Goal: Task Accomplishment & Management: Use online tool/utility

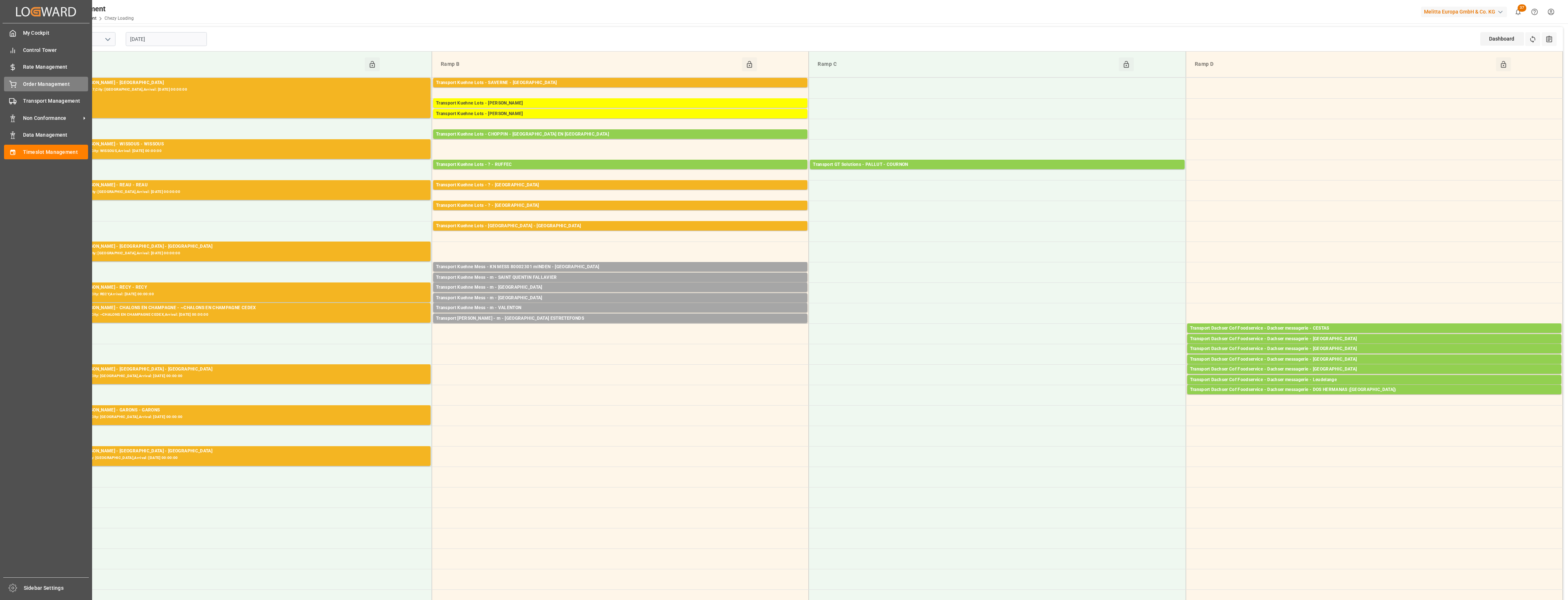
click at [13, 85] on icon at bounding box center [13, 85] width 7 height 7
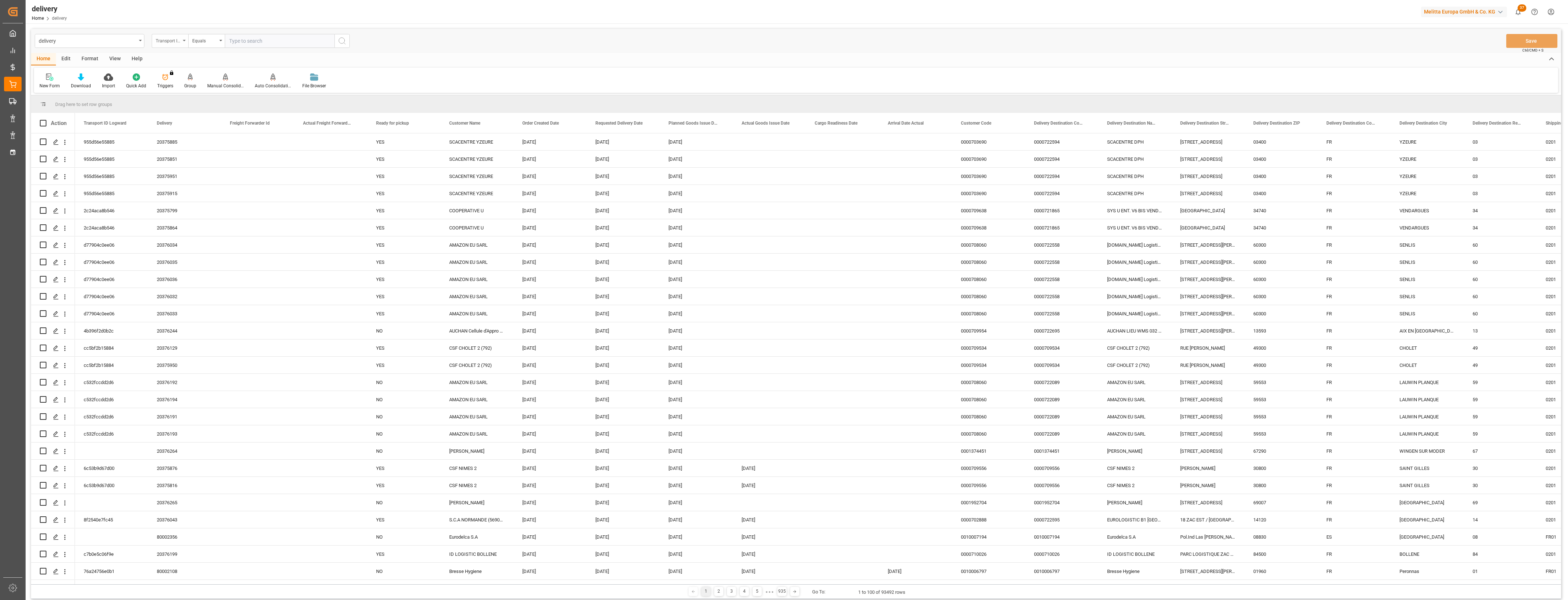
click at [185, 41] on div "Transport ID Logward" at bounding box center [170, 41] width 37 height 14
click at [181, 89] on div "Delivery" at bounding box center [206, 89] width 109 height 15
click at [231, 39] on input "text" at bounding box center [279, 41] width 110 height 14
paste input "20376252"
type input "20376252"
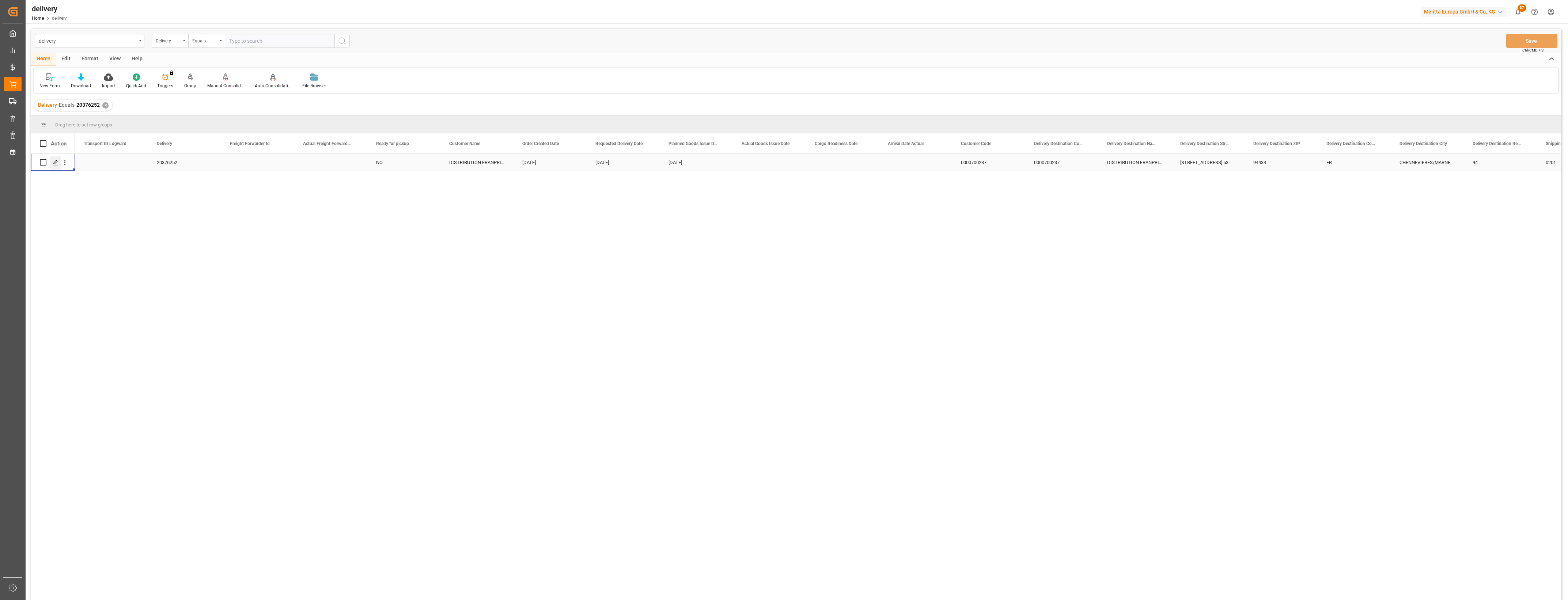
click at [55, 161] on icon "Press SPACE to select this row." at bounding box center [56, 162] width 6 height 6
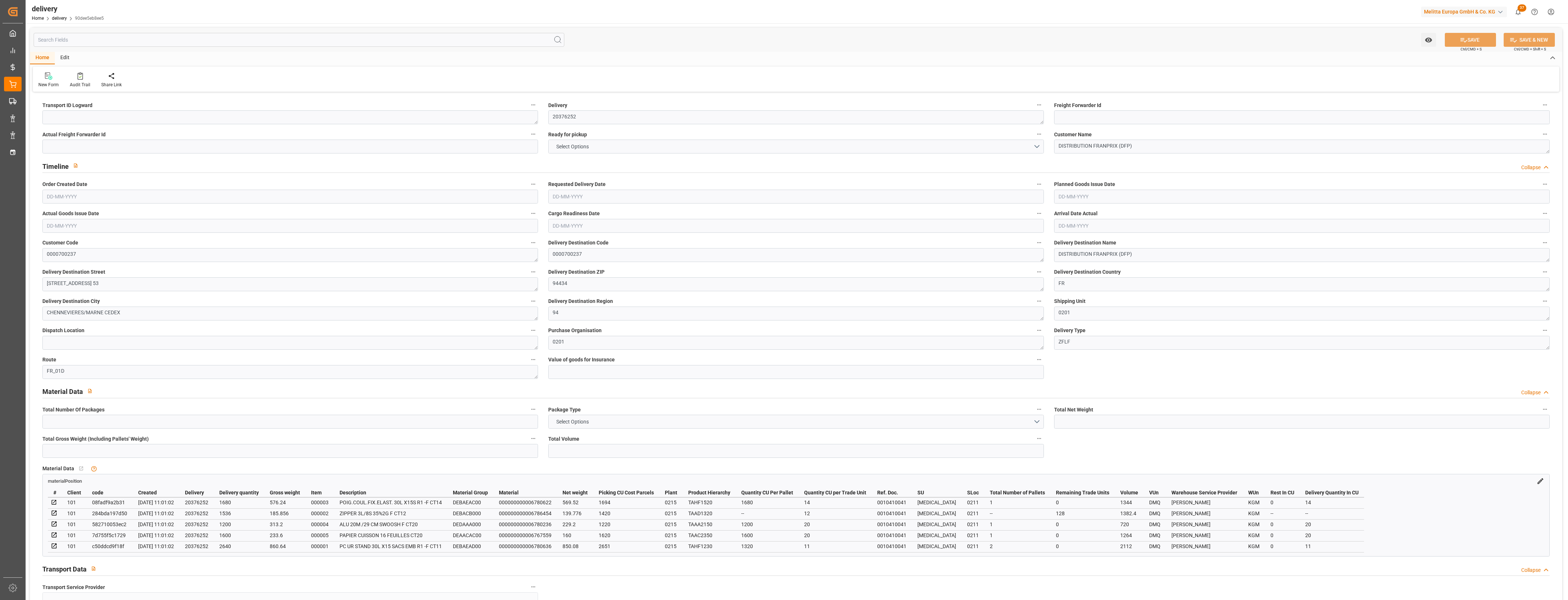
type input "1948.576"
type input "2440"
type input "6822.4"
type input "128"
type input "6"
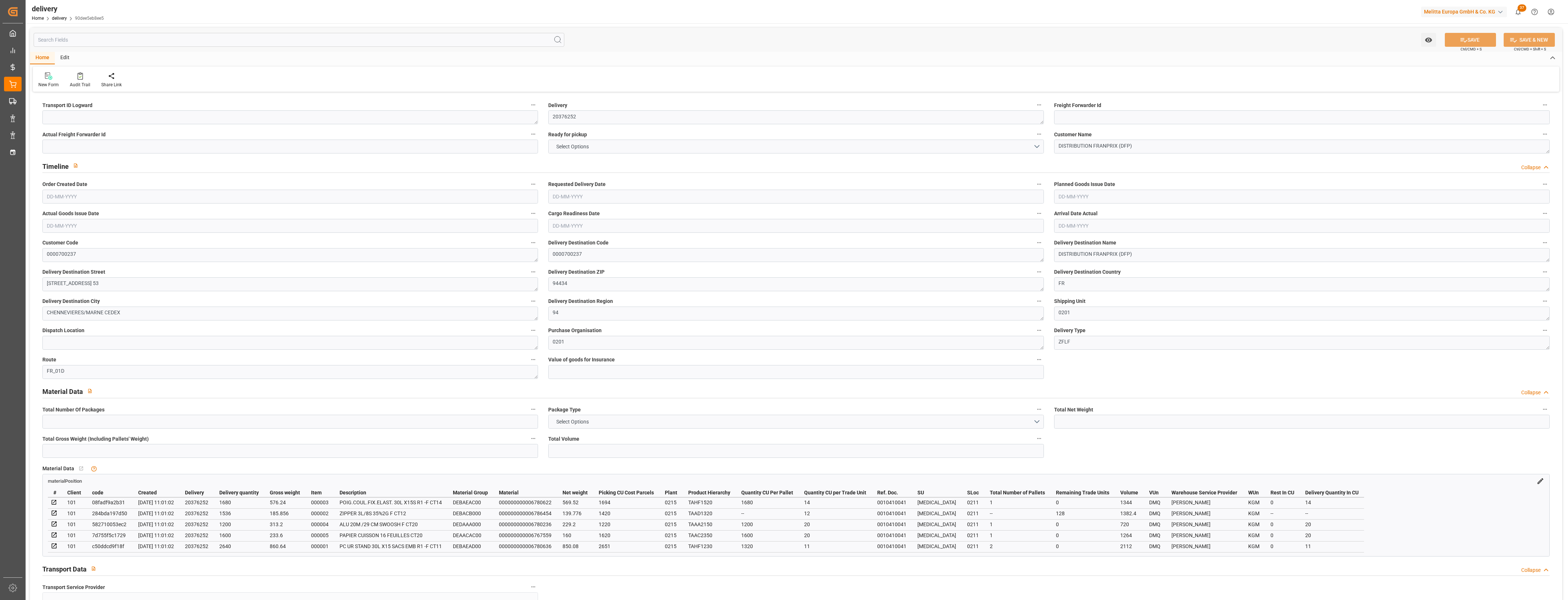
type input "5"
type input "6"
type input "0"
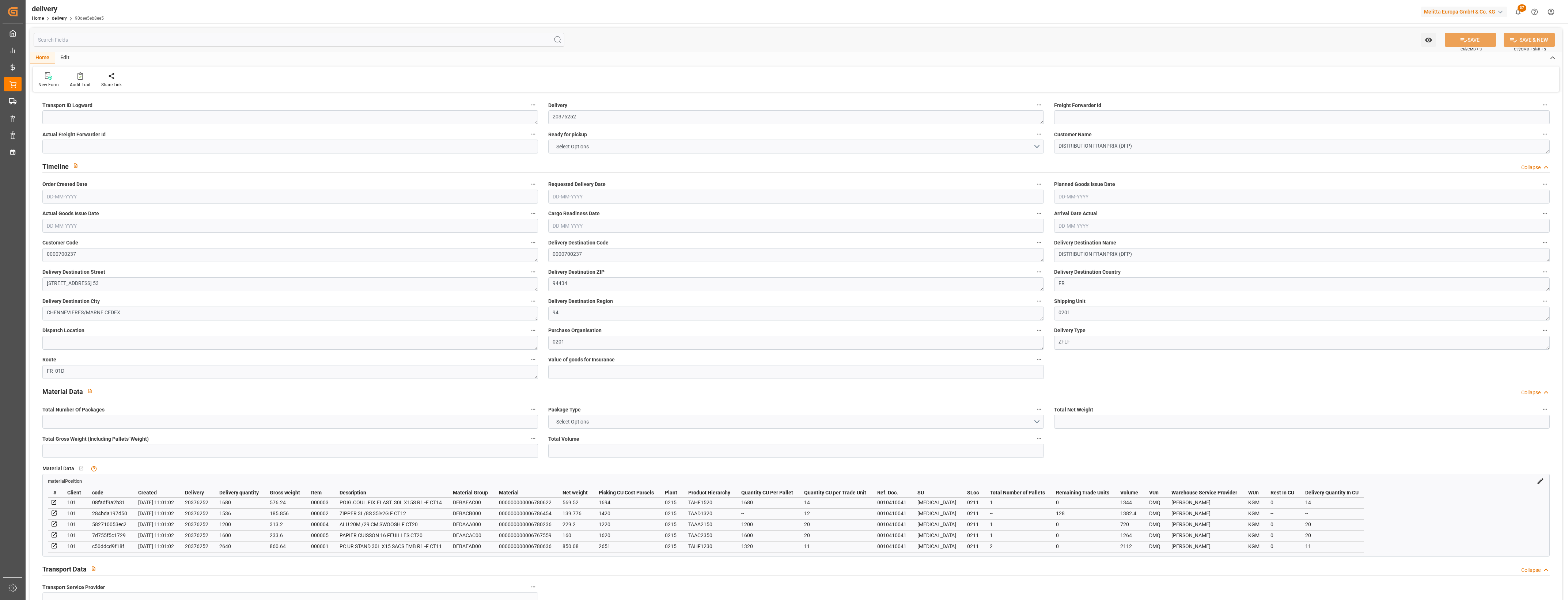
type input "12.25"
type input "46.08"
type input "1.5"
type input "1.3"
type input "0"
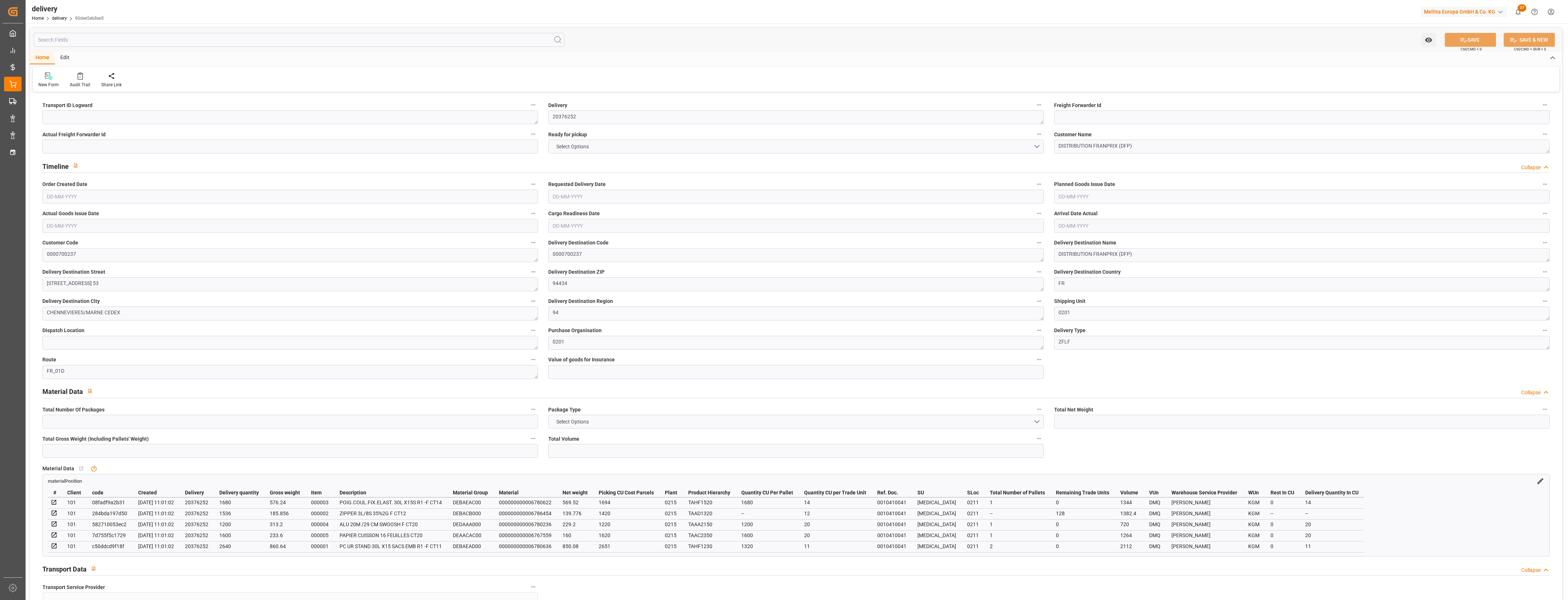
type input "9"
type input "2169.536"
type input "101"
type input "0"
type input "[DATE]"
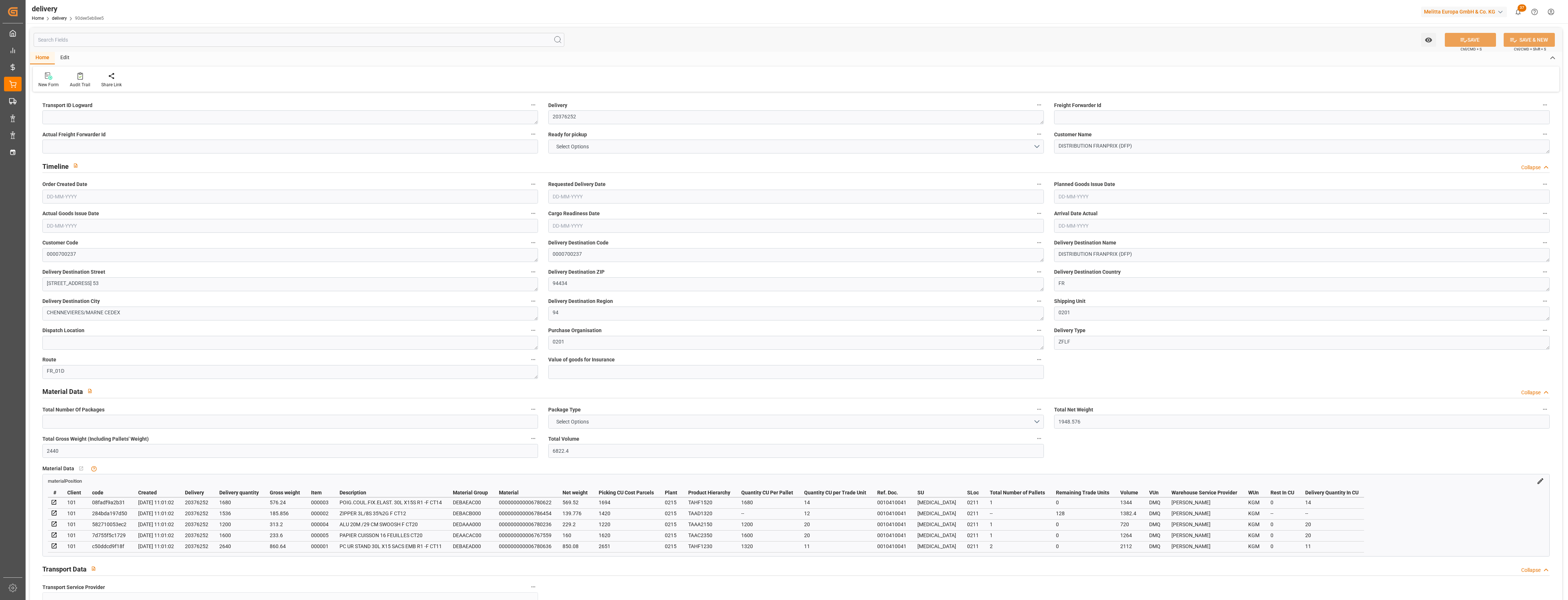
type input "[DATE]"
type input "[DATE] 11:01"
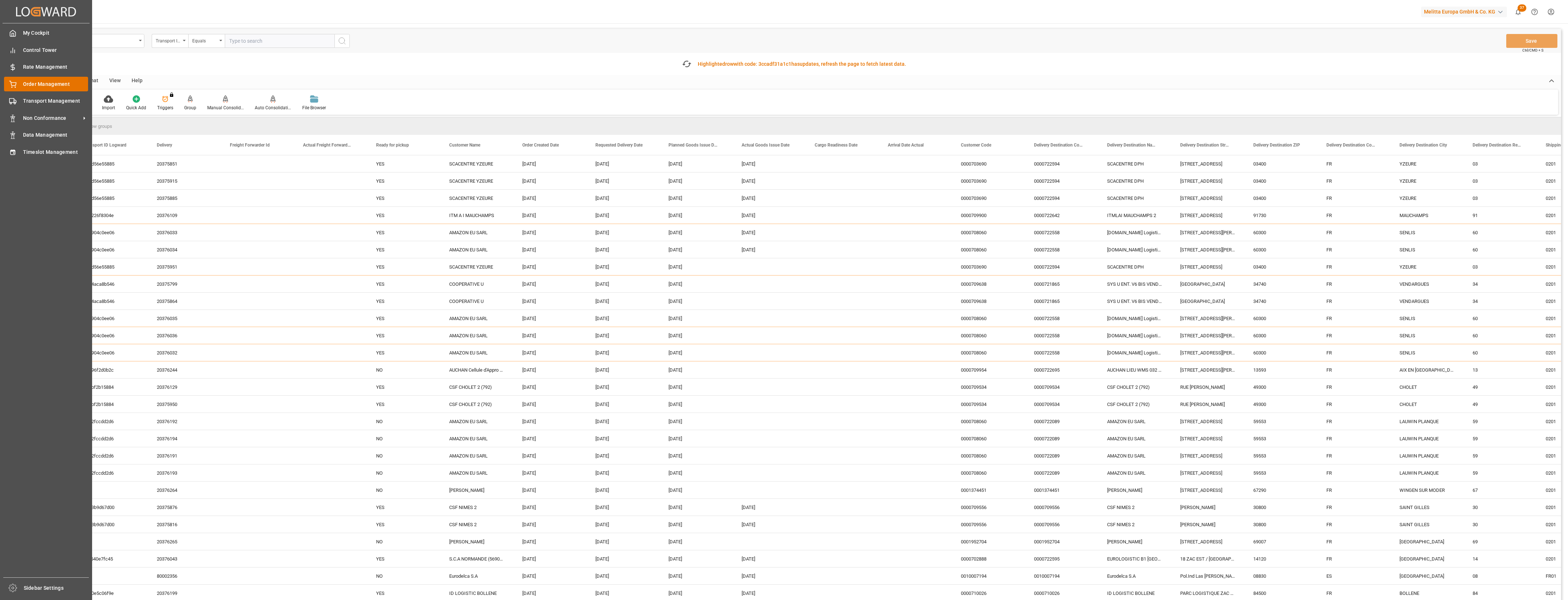
click at [15, 83] on icon at bounding box center [13, 85] width 7 height 7
click at [28, 150] on span "Timeslot Management" at bounding box center [55, 152] width 65 height 8
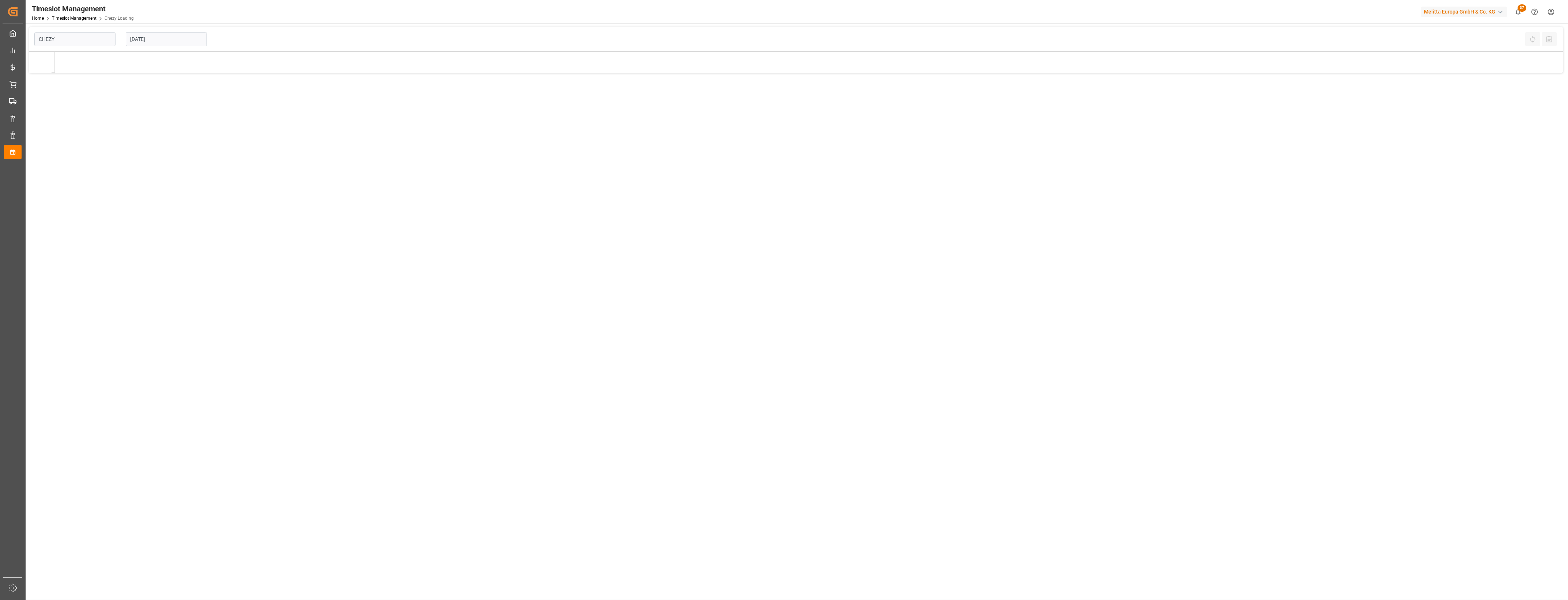
type input "Chezy Loading"
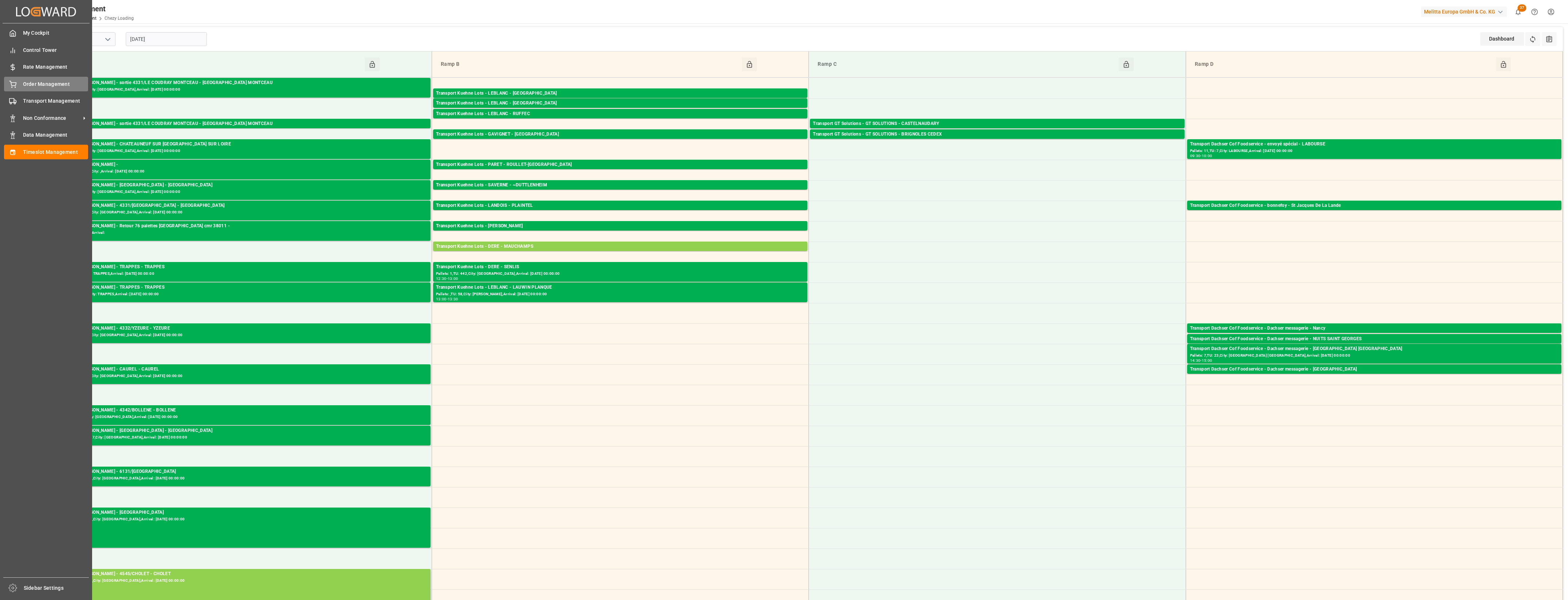
click at [13, 83] on icon at bounding box center [13, 85] width 7 height 7
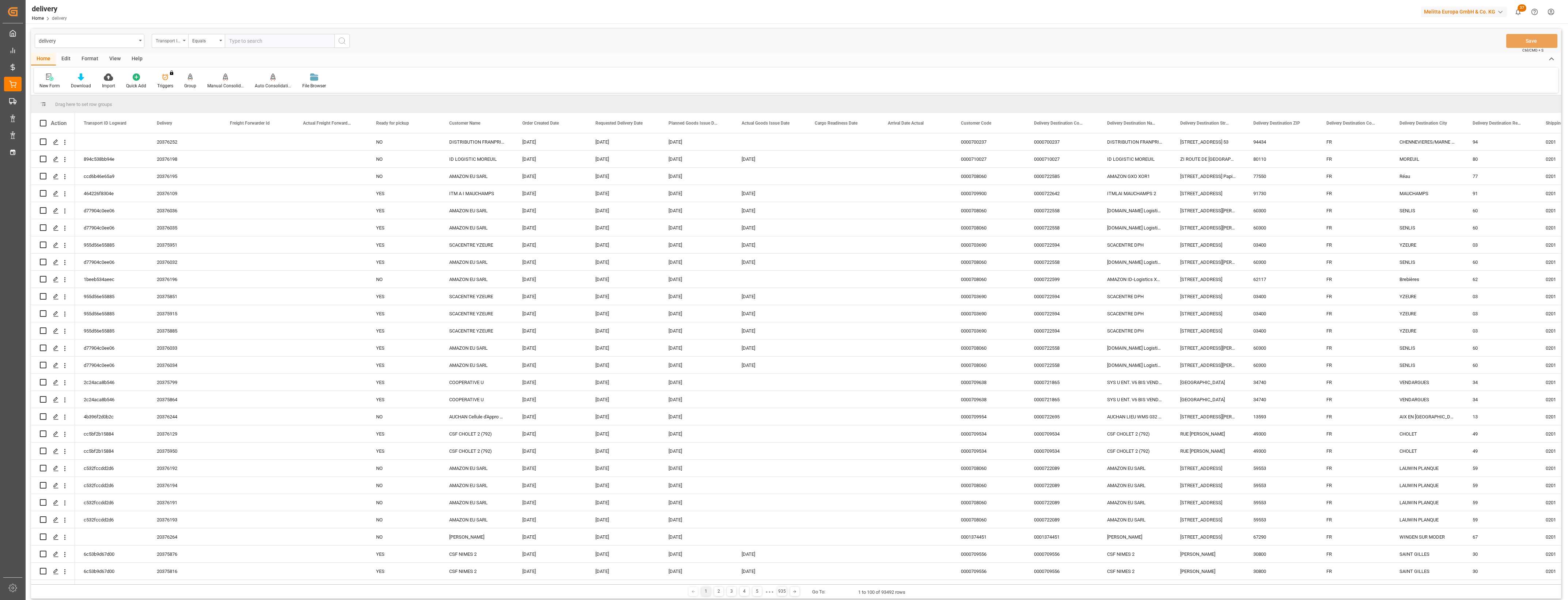
drag, startPoint x: 185, startPoint y: 41, endPoint x: 183, endPoint y: 47, distance: 6.3
click at [184, 41] on div "Transport ID Logward" at bounding box center [170, 41] width 37 height 14
click at [172, 91] on div "Delivery" at bounding box center [206, 89] width 109 height 15
click at [233, 43] on input "text" at bounding box center [279, 41] width 110 height 14
paste input "20376252"
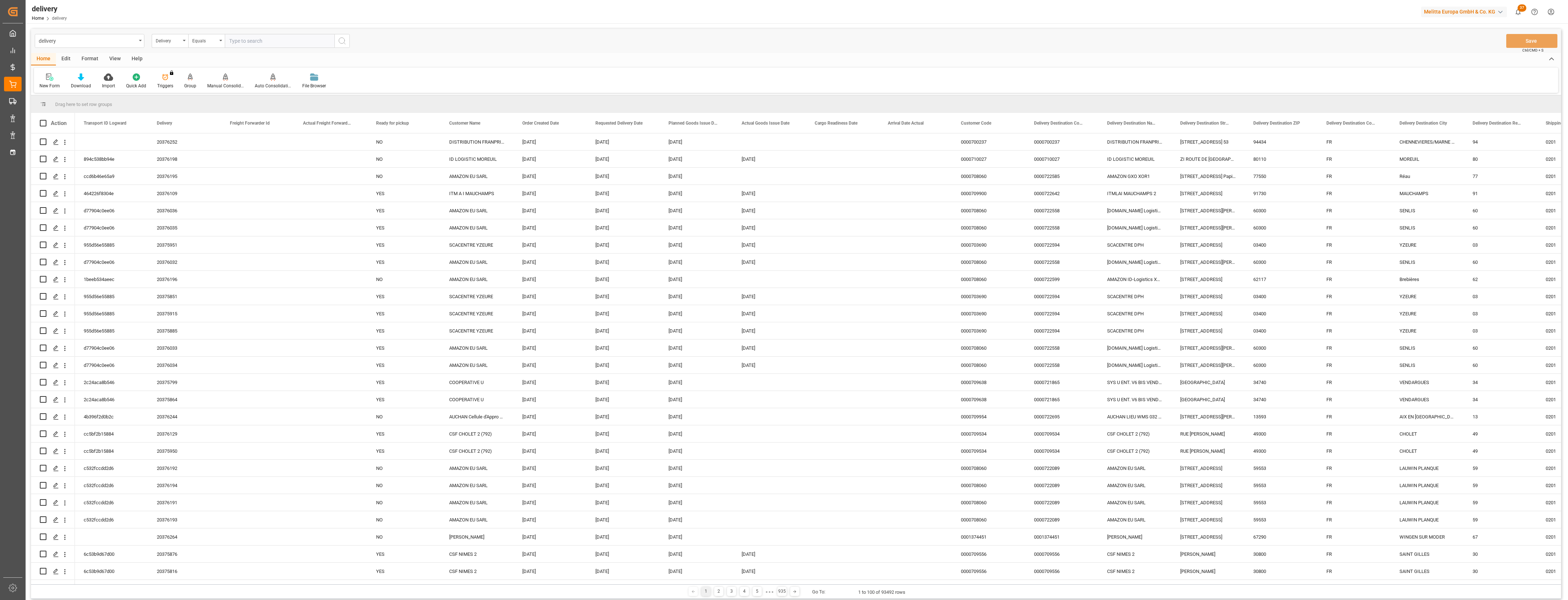
type input "20376252"
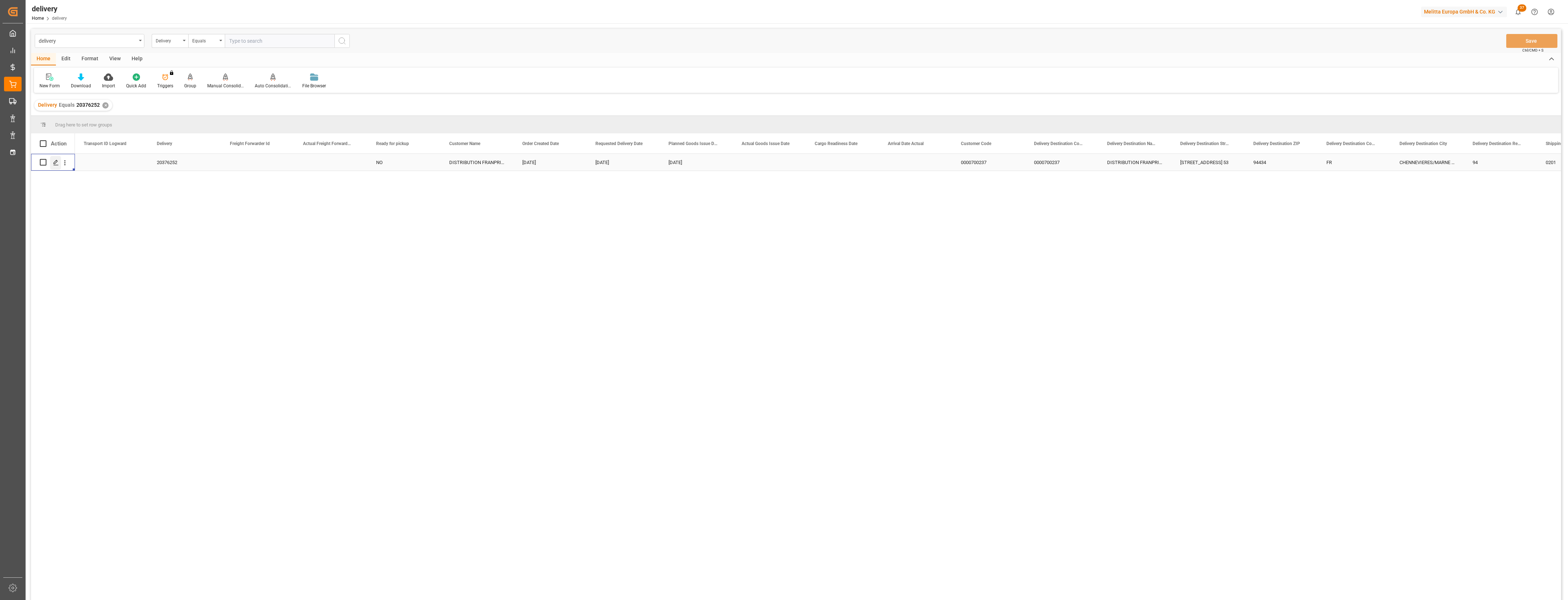
click at [55, 165] on icon "Press SPACE to select this row." at bounding box center [56, 162] width 6 height 6
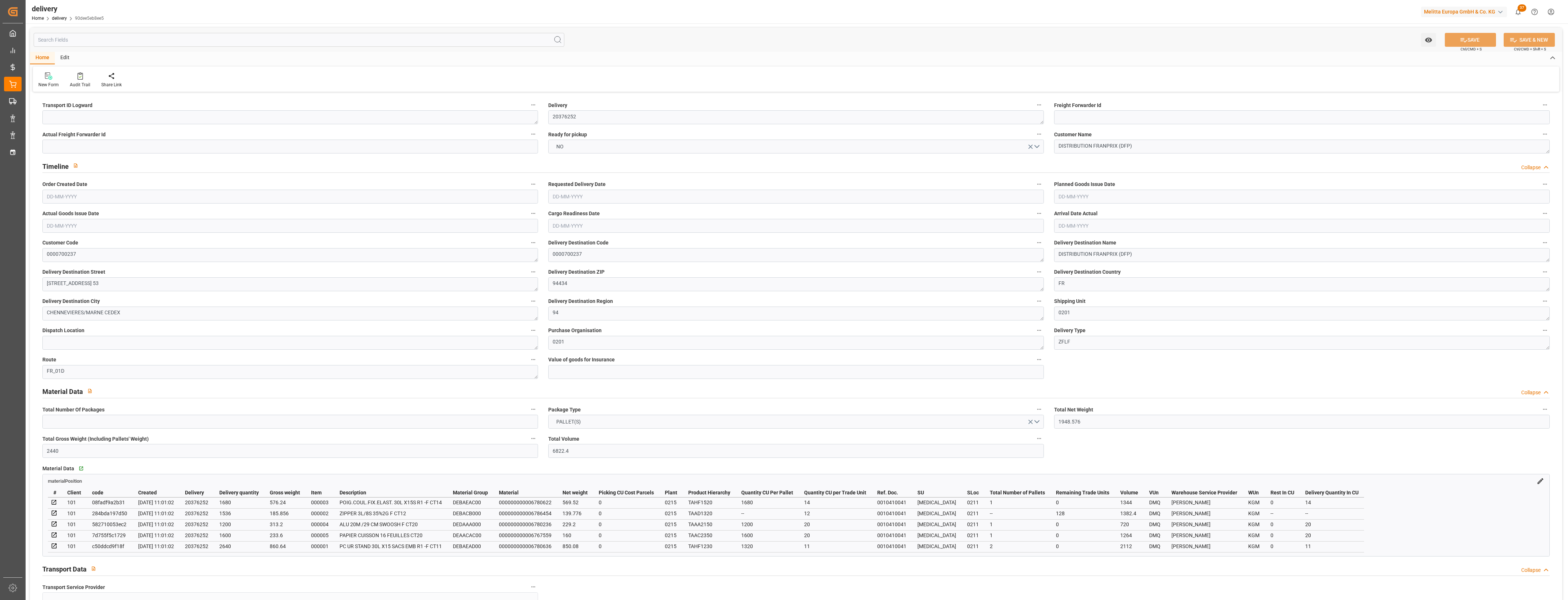
type input "[DATE]"
type input "[DATE] 11:01"
click at [63, 114] on textarea at bounding box center [290, 117] width 495 height 14
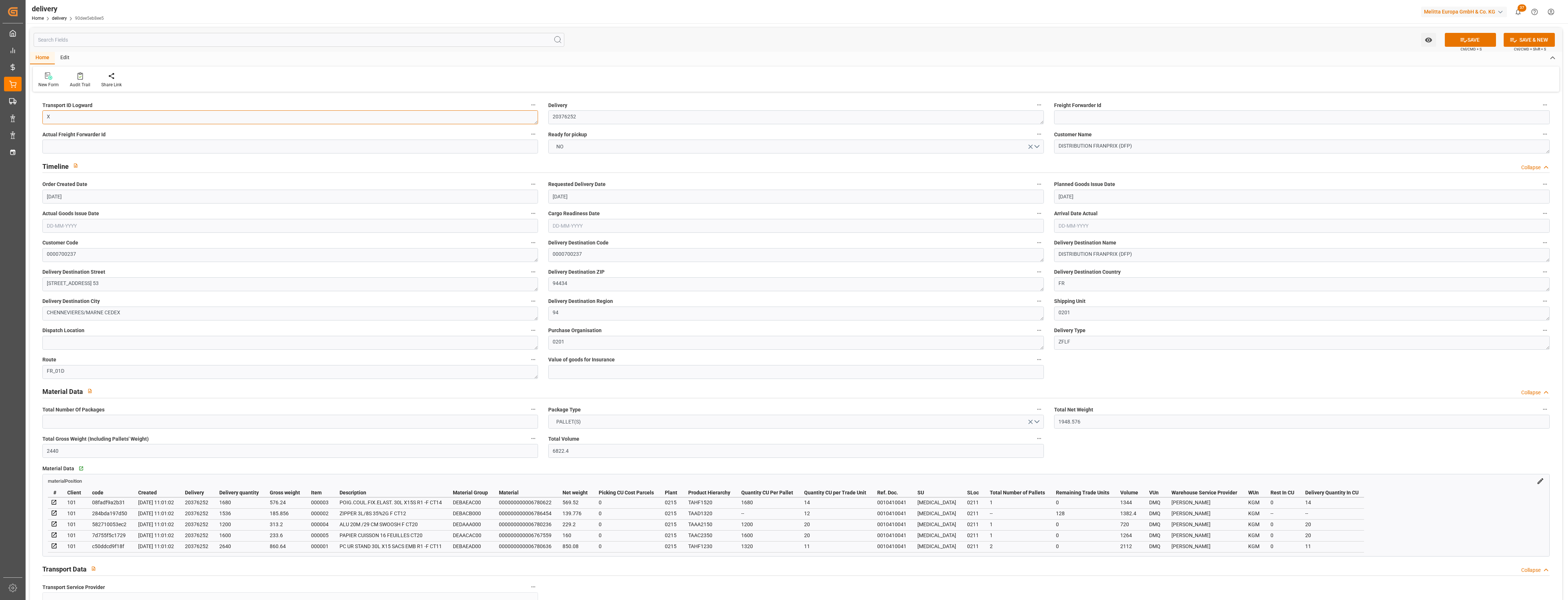
type textarea "X"
type textarea "X ~ Pallet(s) ~ [DATE] 00:00:00 ~ FR_01D ~ [DATE] 00:00:00~0000700237"
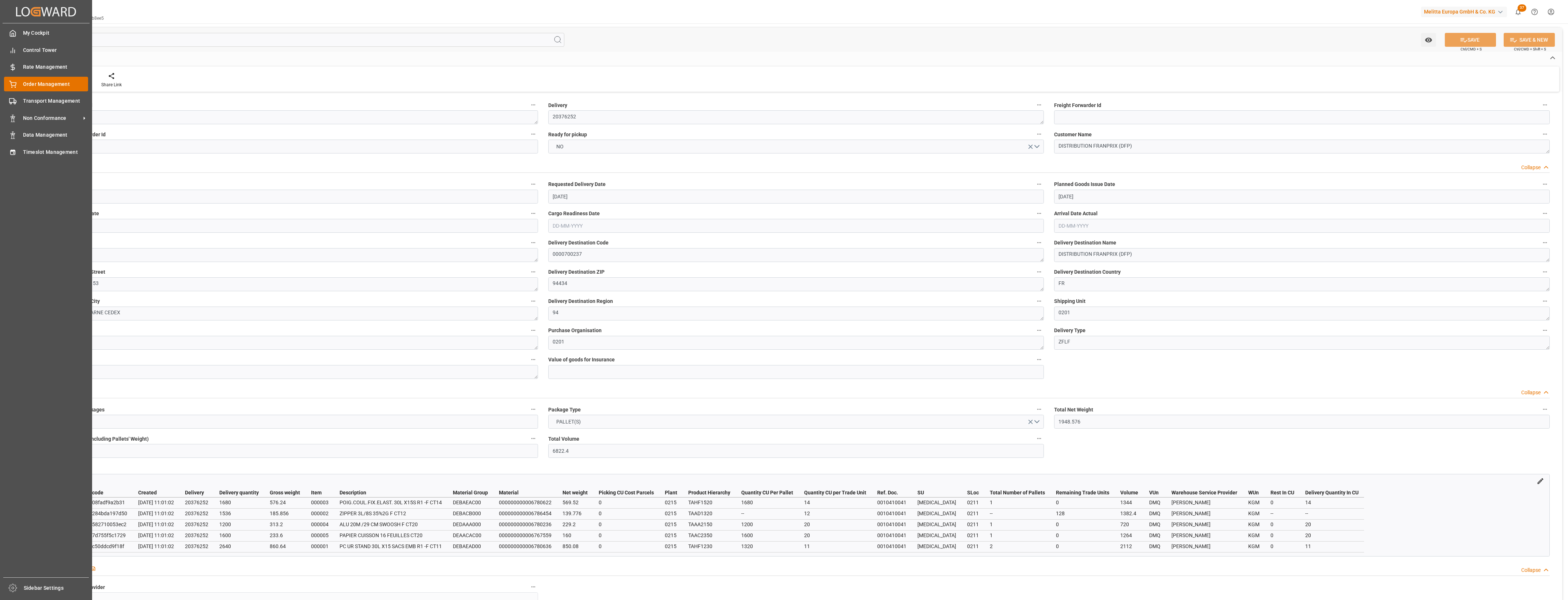
click at [23, 85] on span "Order Management" at bounding box center [55, 84] width 65 height 8
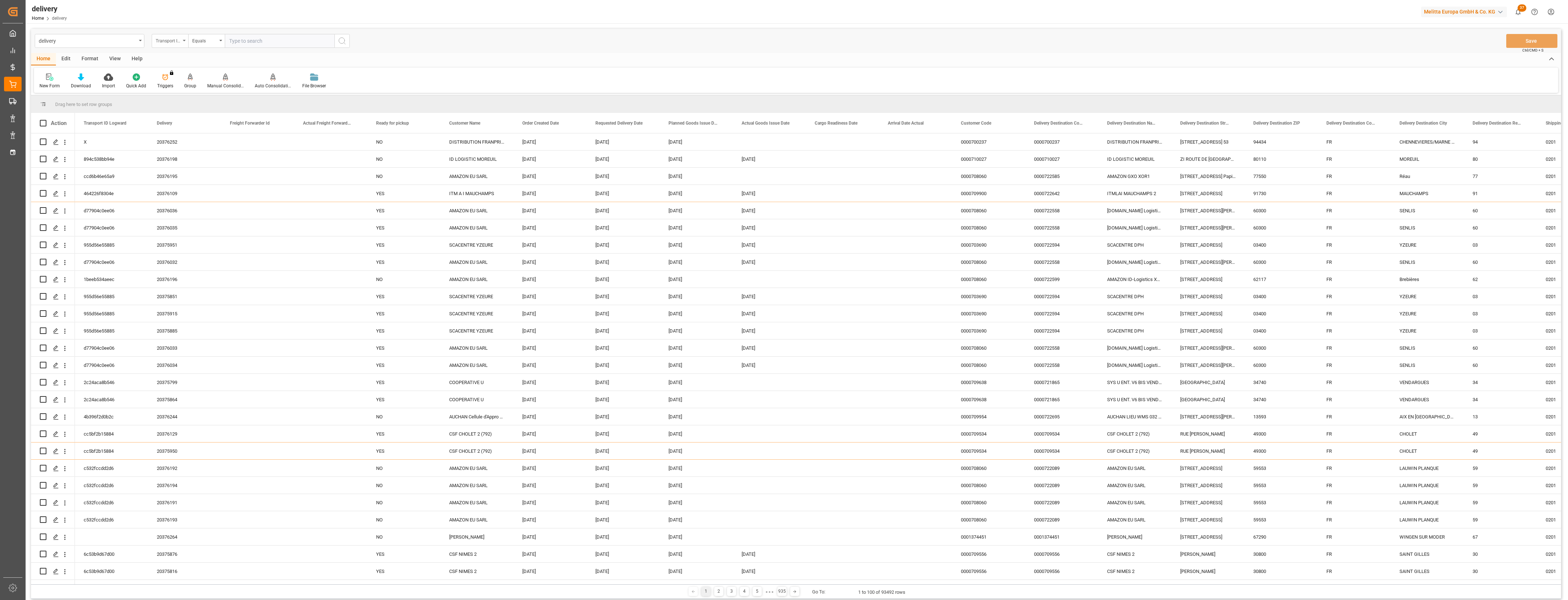
click at [183, 39] on div "Transport ID Logward" at bounding box center [170, 41] width 37 height 14
click at [175, 96] on div "Delivery" at bounding box center [206, 89] width 109 height 15
click at [236, 46] on input "text" at bounding box center [279, 41] width 110 height 14
type input "20376103"
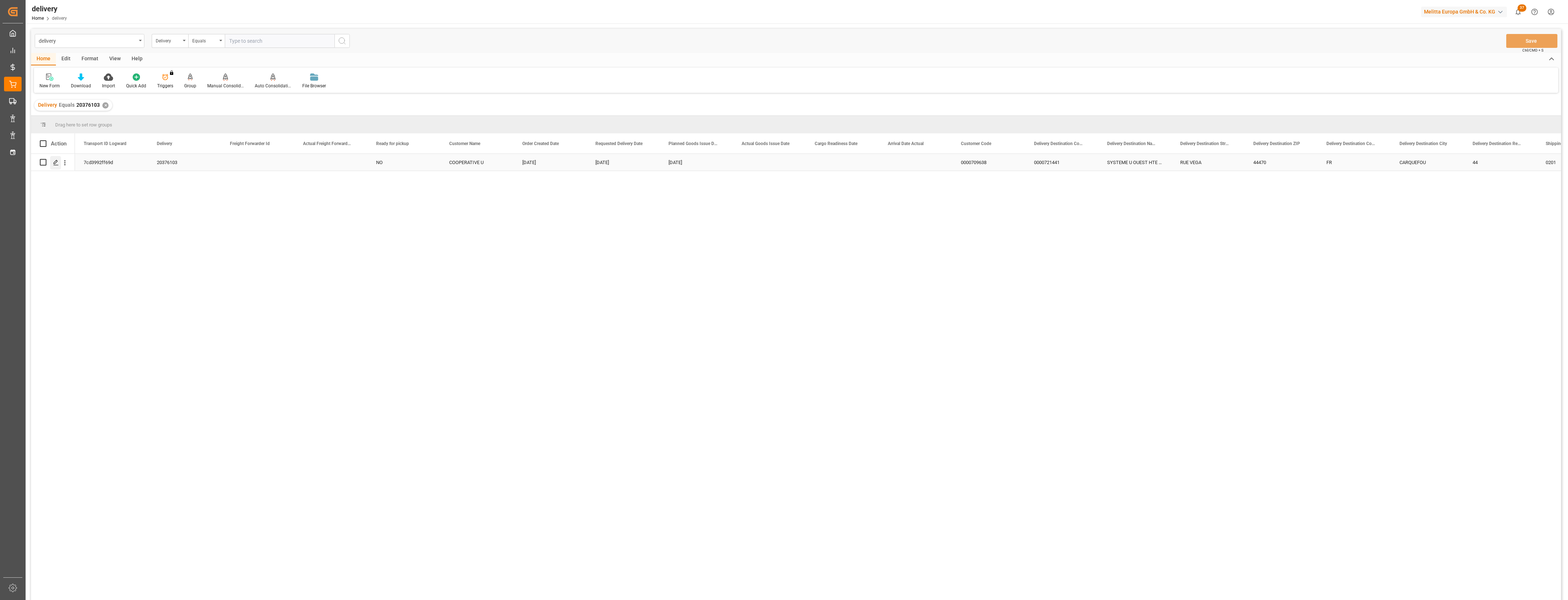
click at [55, 161] on icon "Press SPACE to select this row." at bounding box center [56, 162] width 6 height 6
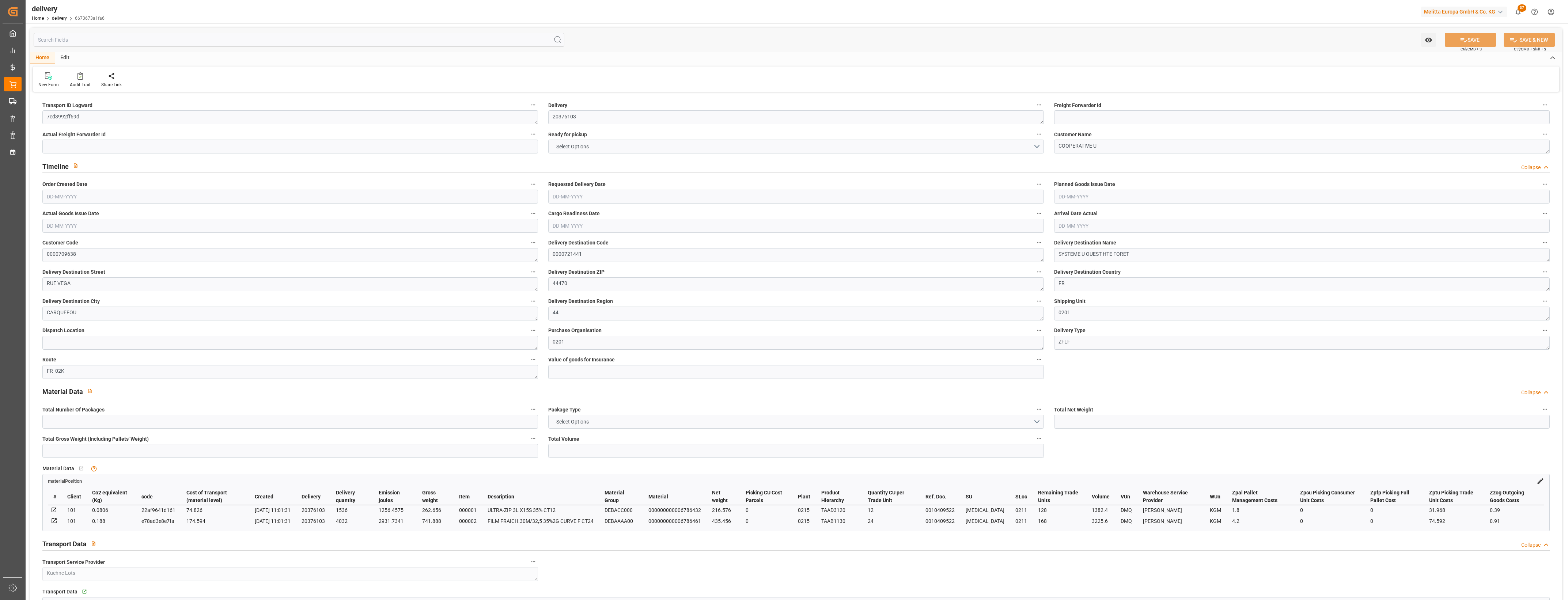
type input "652.032"
type input "1165"
type input "4608"
type input "296"
type input "4"
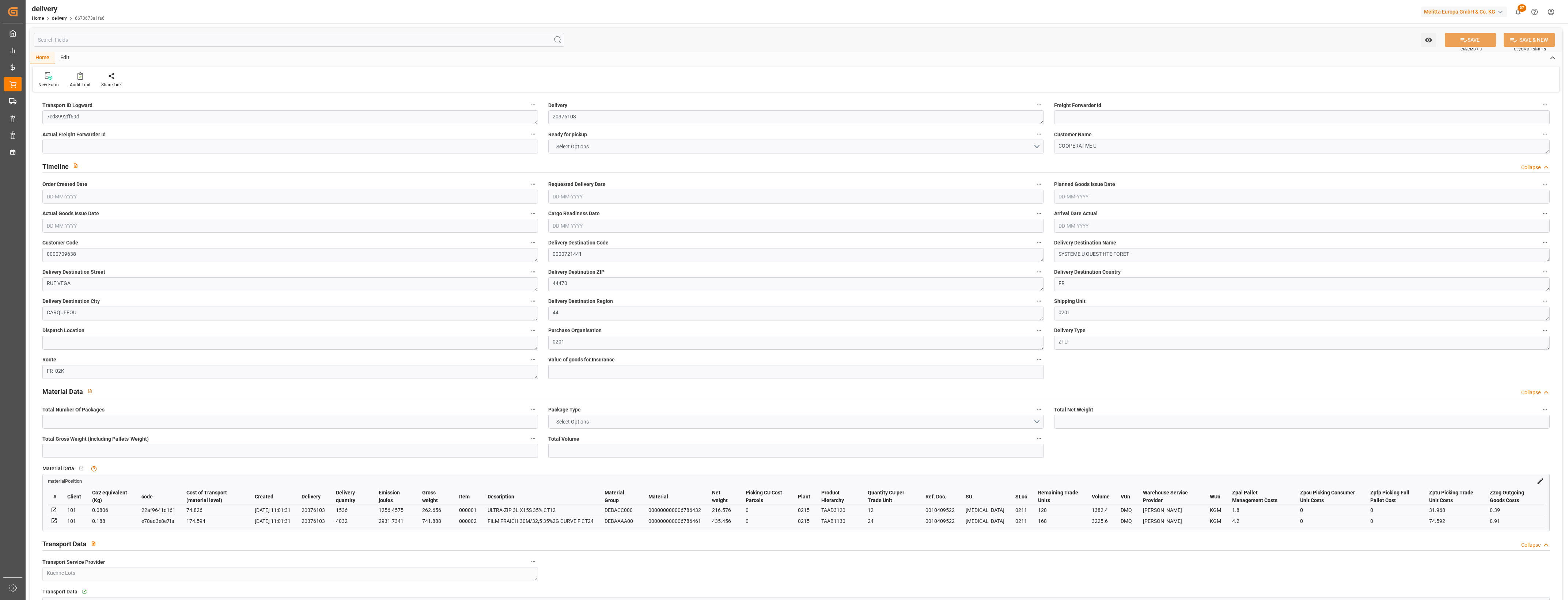
type input "0"
type input "4"
type input "0"
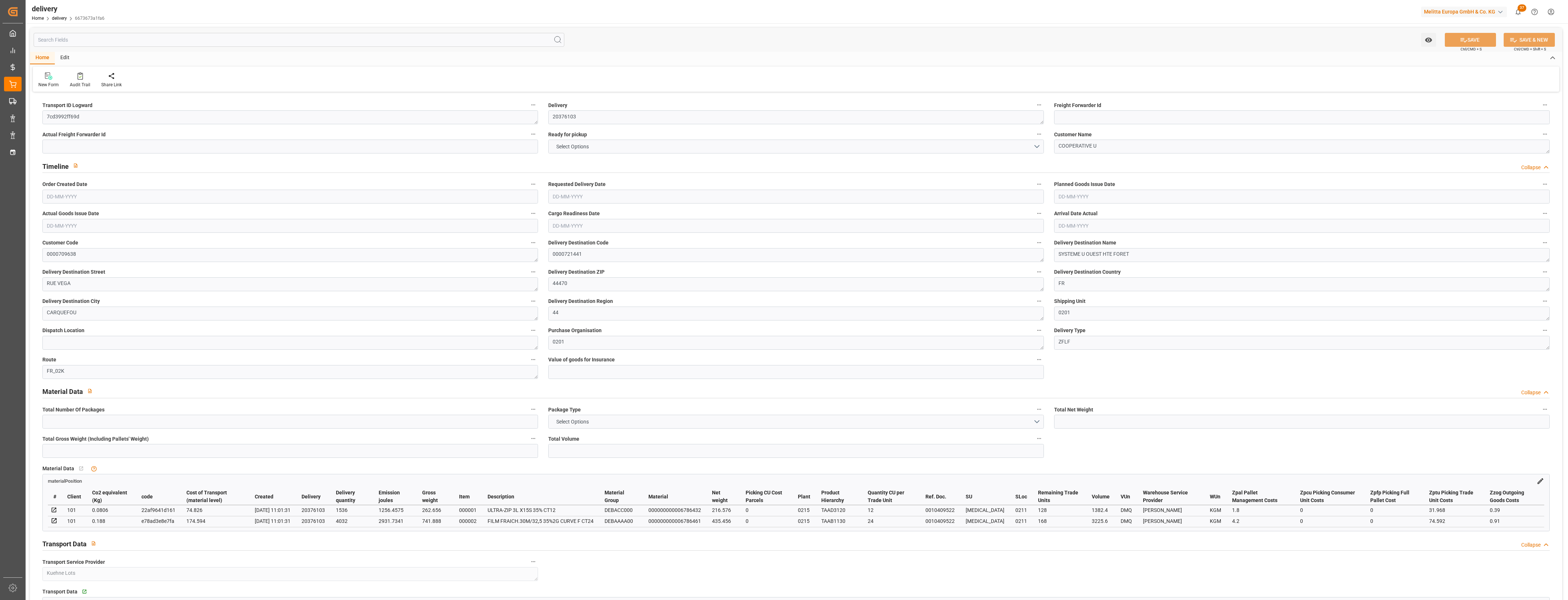
type input "249.42"
type input "0"
type input "106.56"
type input "1.5"
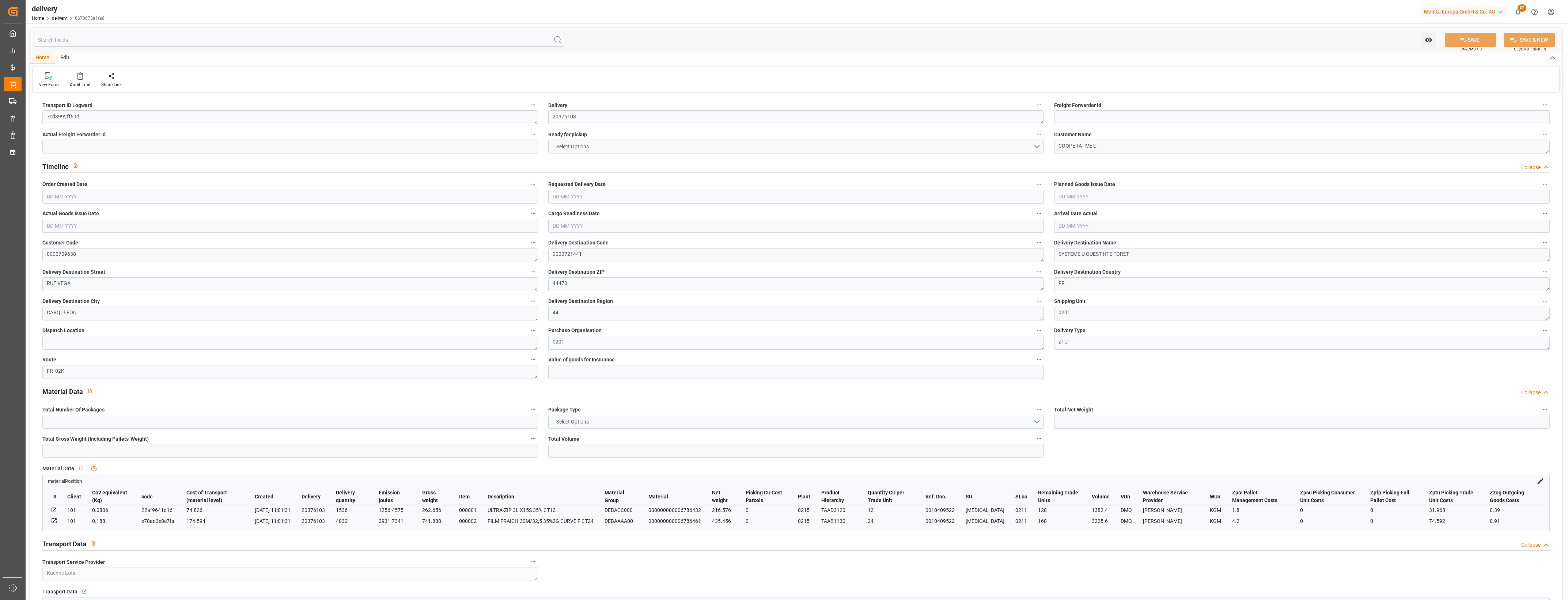
type input "1.3"
type input "0"
type input "6"
type input "1004.544"
type input "101"
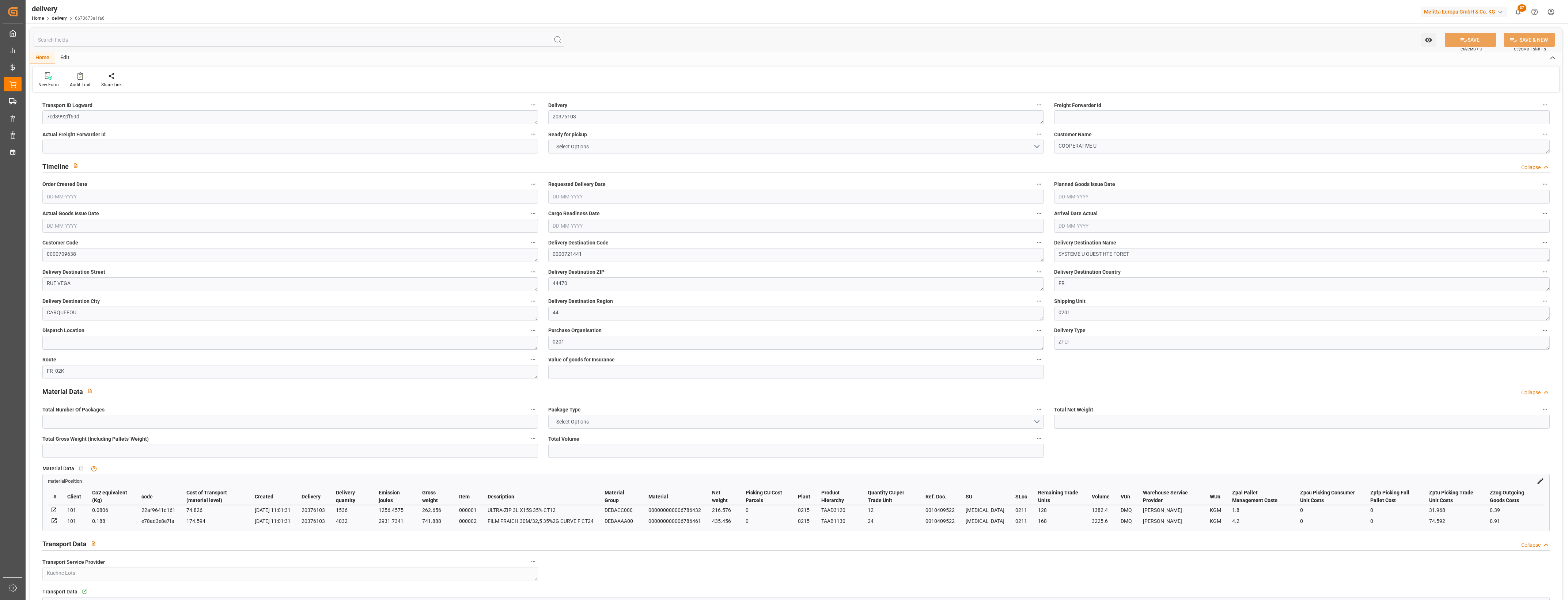
type input "4188.1916"
type input "0.2685"
type input "0"
type input "[DATE]"
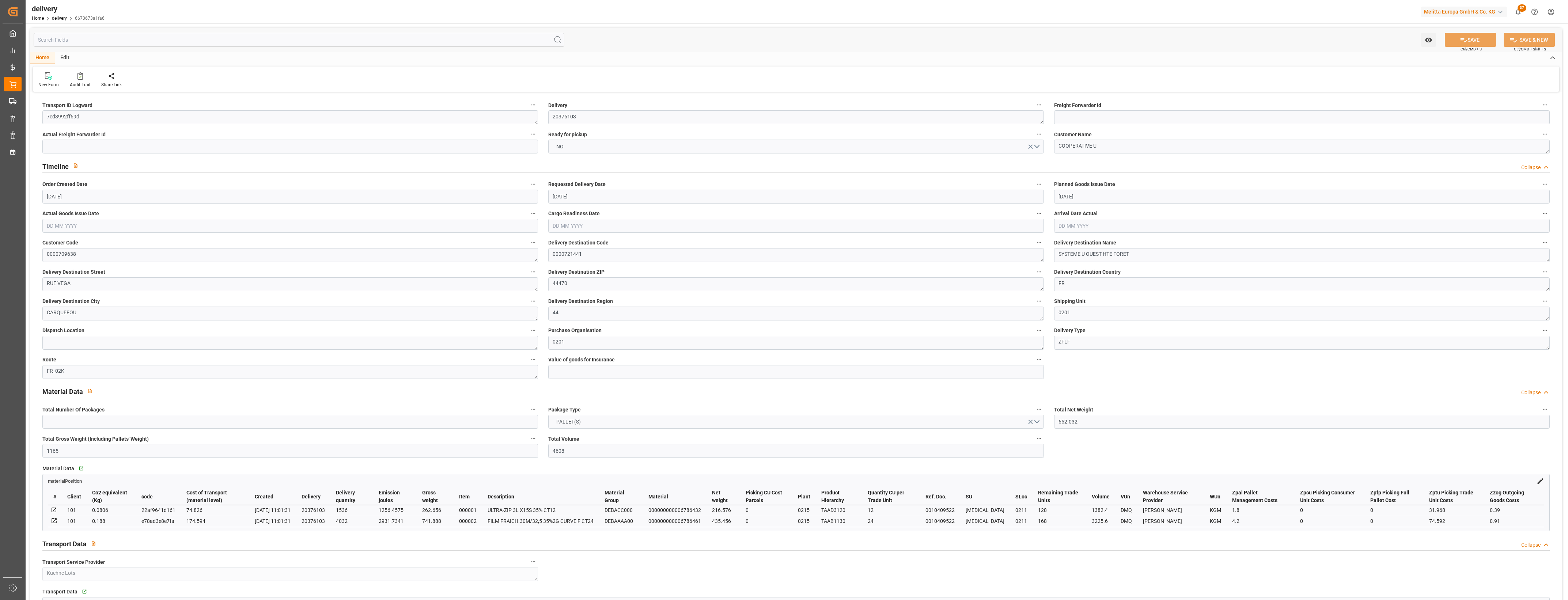
type input "[DATE]"
type input "[DATE] 11:01"
click at [1038, 145] on button "NO" at bounding box center [796, 146] width 495 height 14
click at [564, 146] on div "YES" at bounding box center [796, 148] width 495 height 15
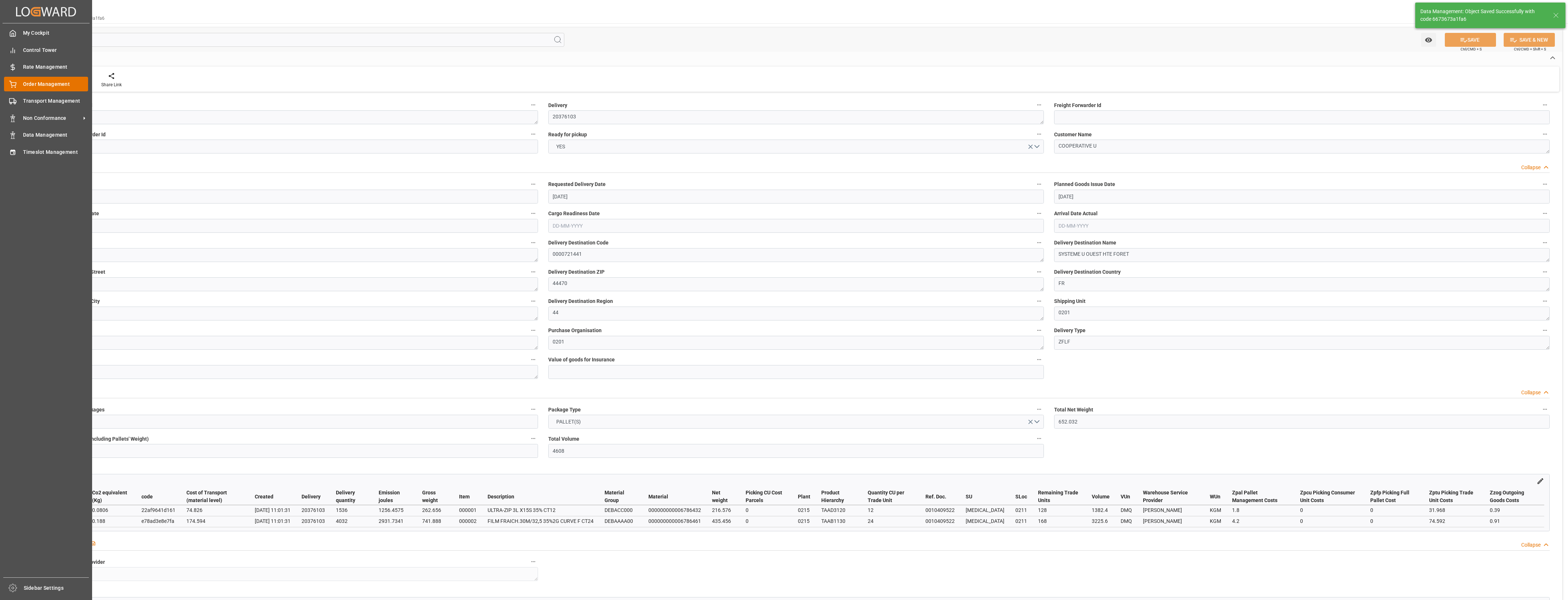
click at [14, 83] on icon at bounding box center [13, 83] width 7 height 5
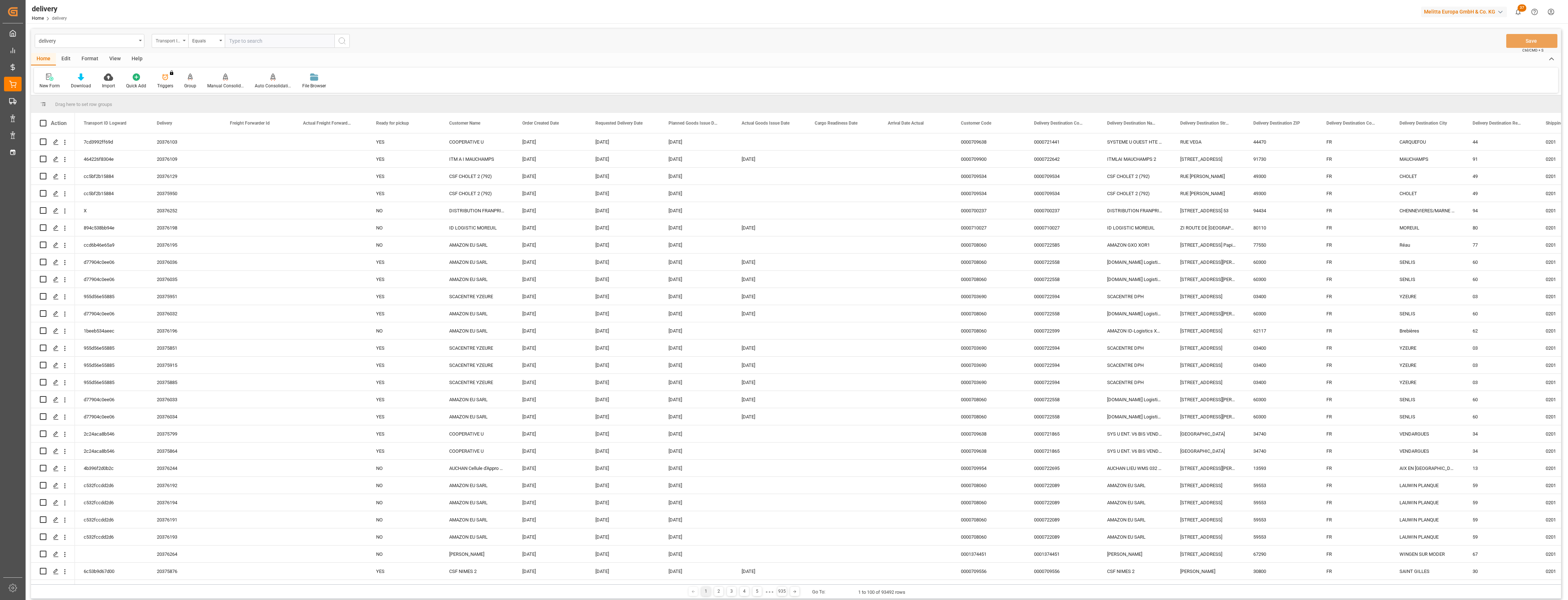
click at [185, 40] on div "Transport ID Logward" at bounding box center [170, 41] width 37 height 14
click at [164, 91] on div "Delivery" at bounding box center [206, 89] width 109 height 15
click at [256, 39] on input "text" at bounding box center [279, 41] width 110 height 14
type input "20376050"
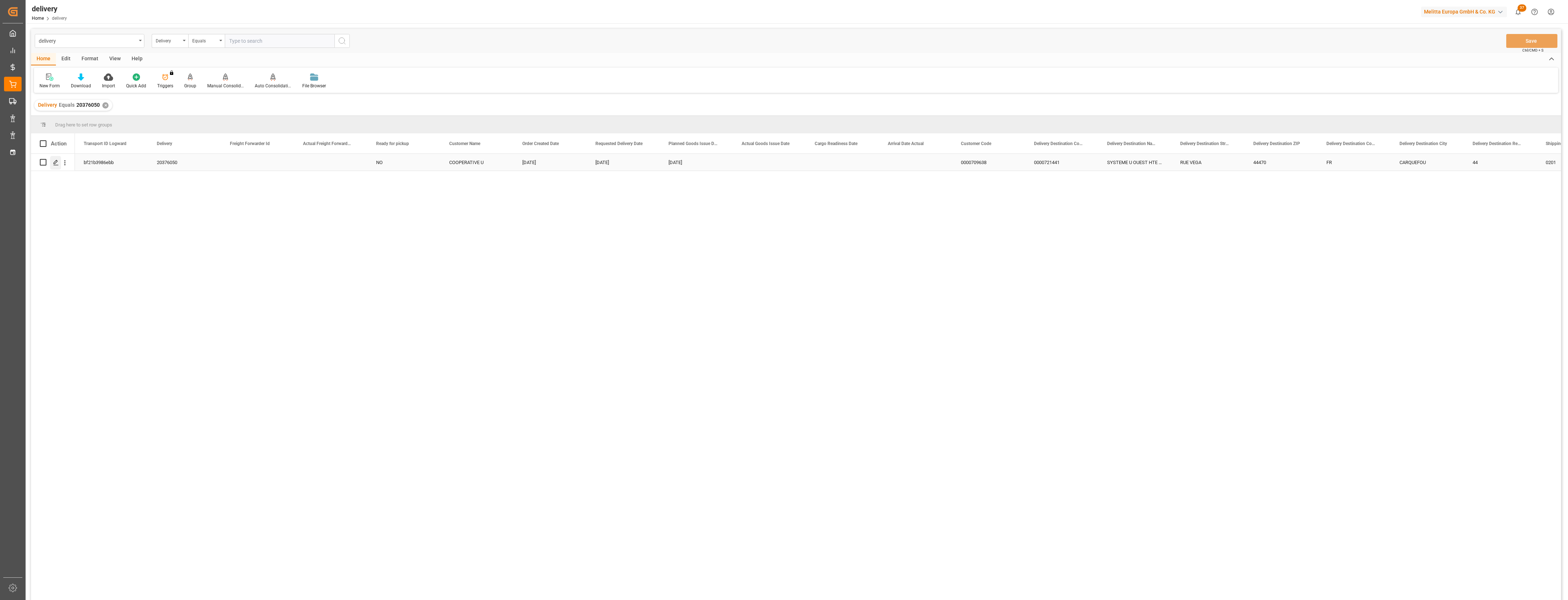
click at [57, 163] on icon "Press SPACE to select this row." at bounding box center [56, 162] width 6 height 6
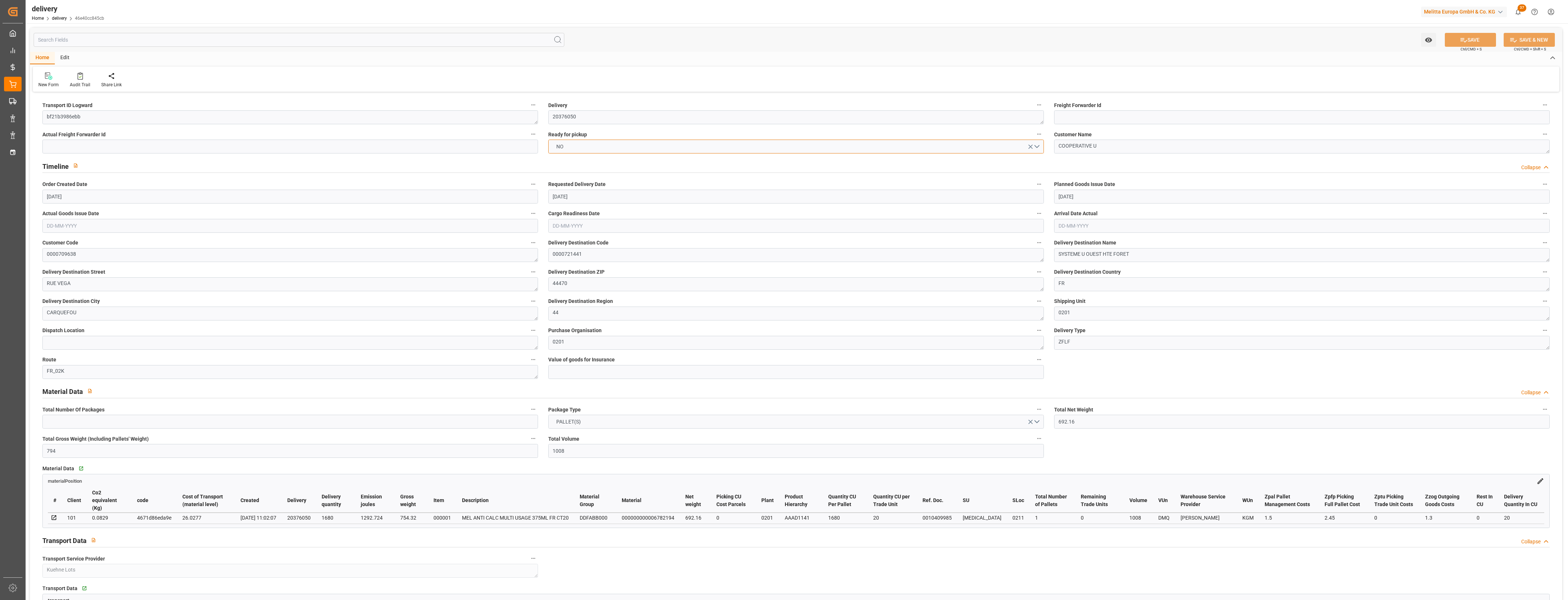
click at [1038, 146] on button "NO" at bounding box center [796, 146] width 495 height 14
click at [597, 150] on div "YES" at bounding box center [796, 148] width 495 height 15
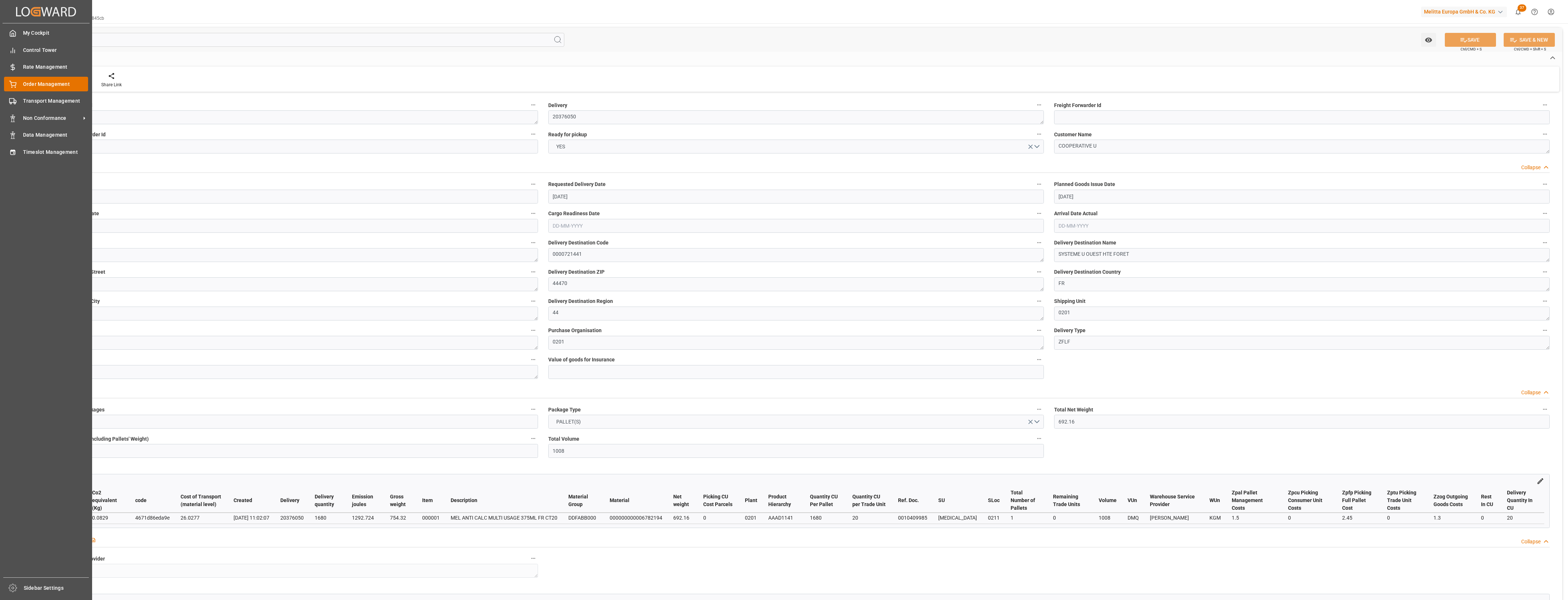
click at [14, 79] on div "Order Management Order Management" at bounding box center [46, 83] width 84 height 14
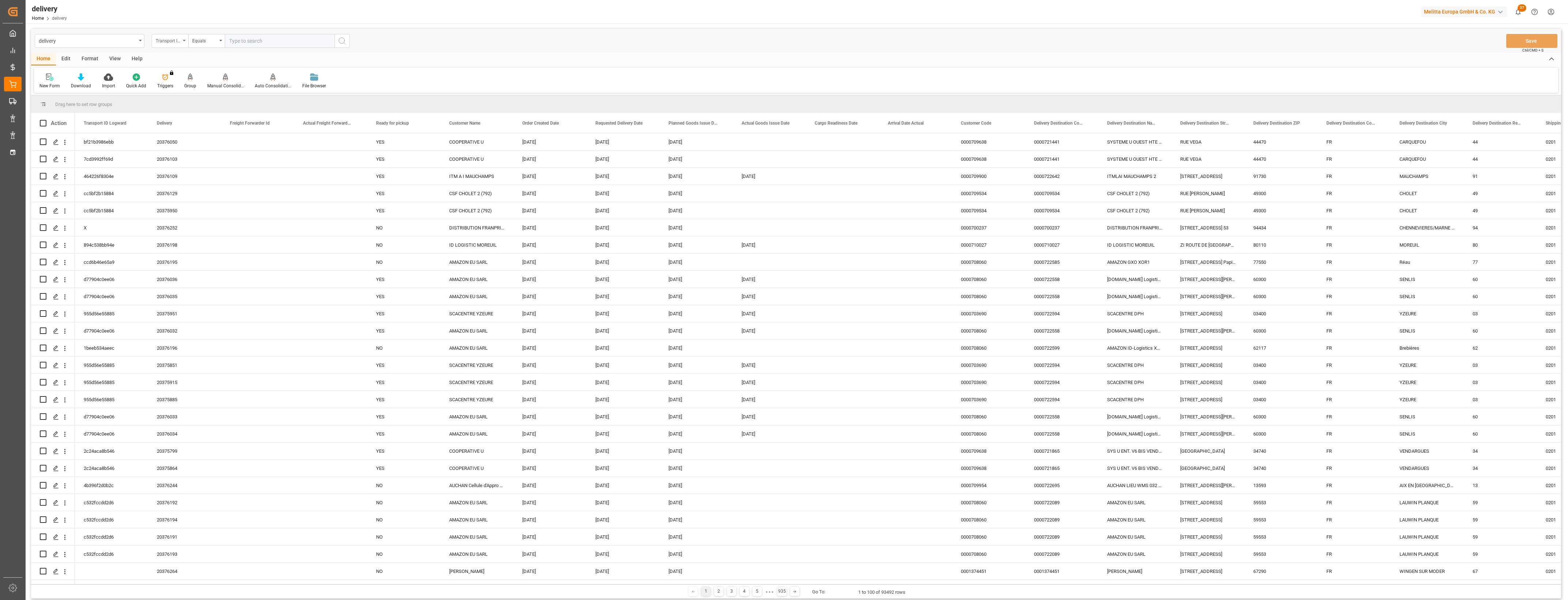
click at [183, 40] on icon "open menu" at bounding box center [184, 40] width 3 height 1
click at [175, 91] on div "Delivery" at bounding box center [206, 89] width 109 height 15
click at [240, 40] on input "text" at bounding box center [279, 41] width 110 height 14
type input "203760649"
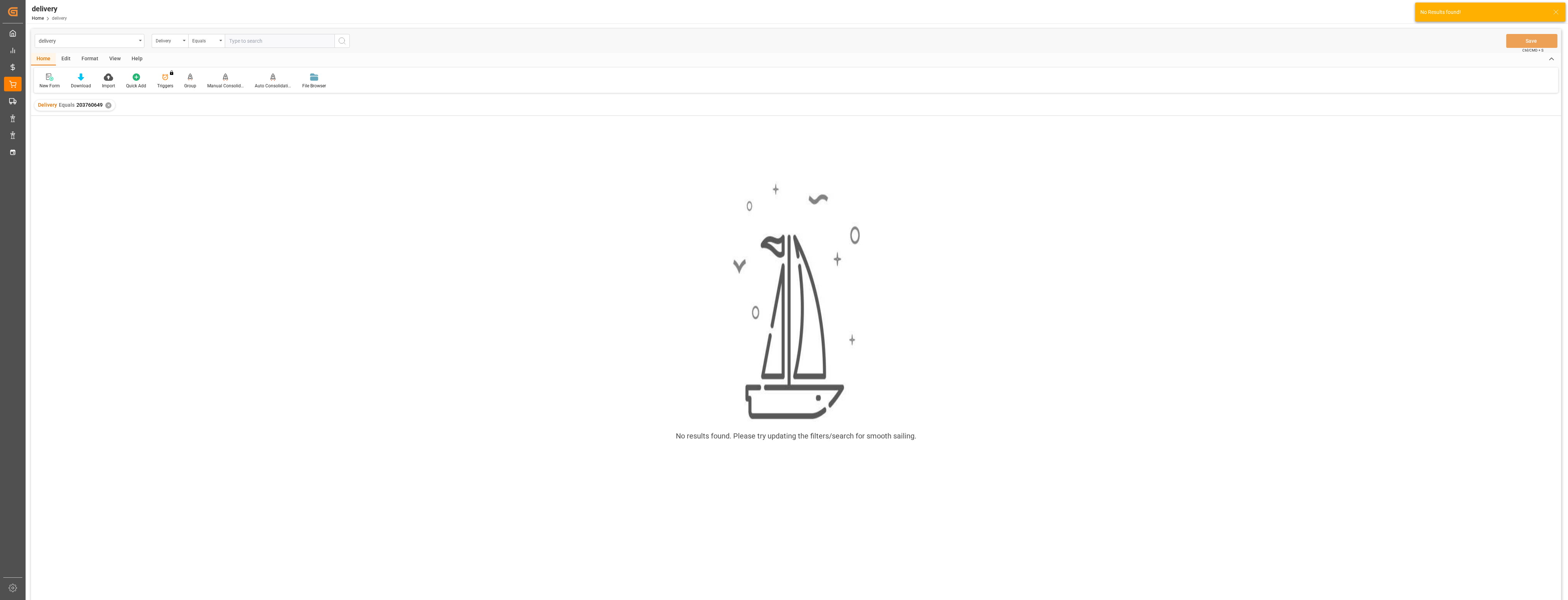
click at [107, 105] on div "✕" at bounding box center [108, 105] width 6 height 6
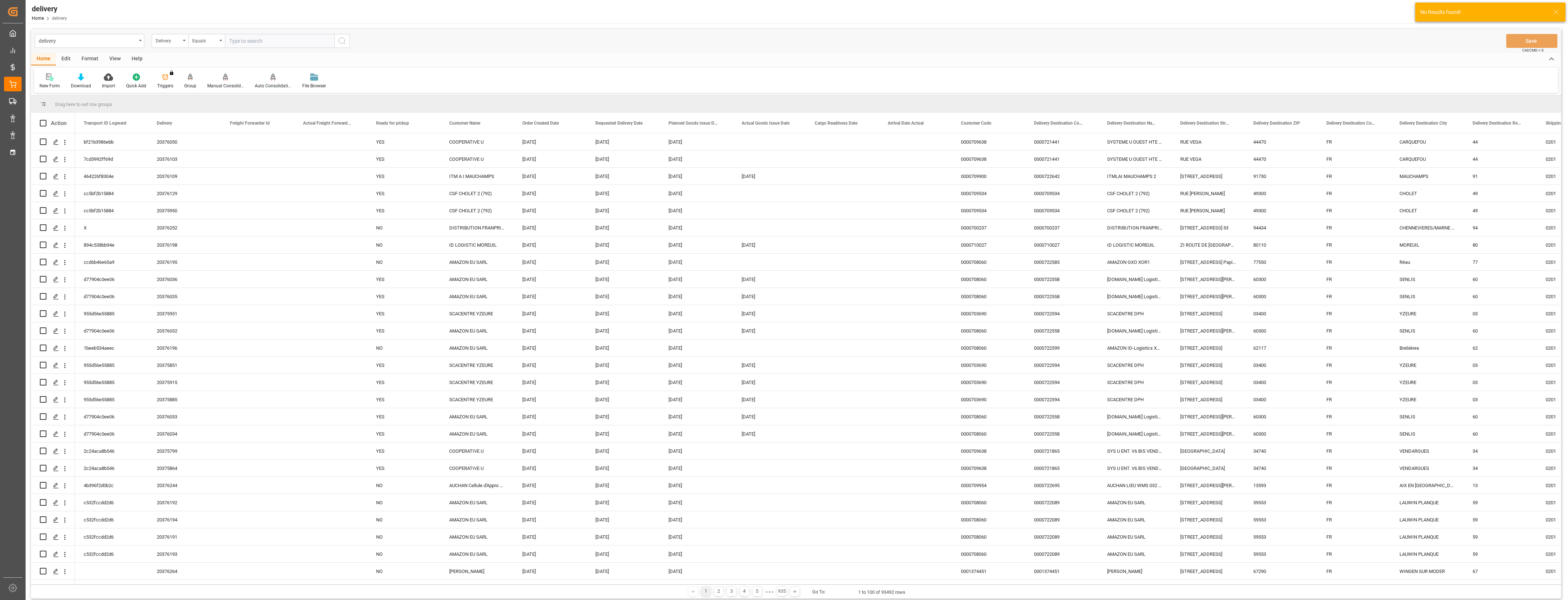
click at [245, 40] on input "text" at bounding box center [279, 41] width 110 height 14
type input "20376049"
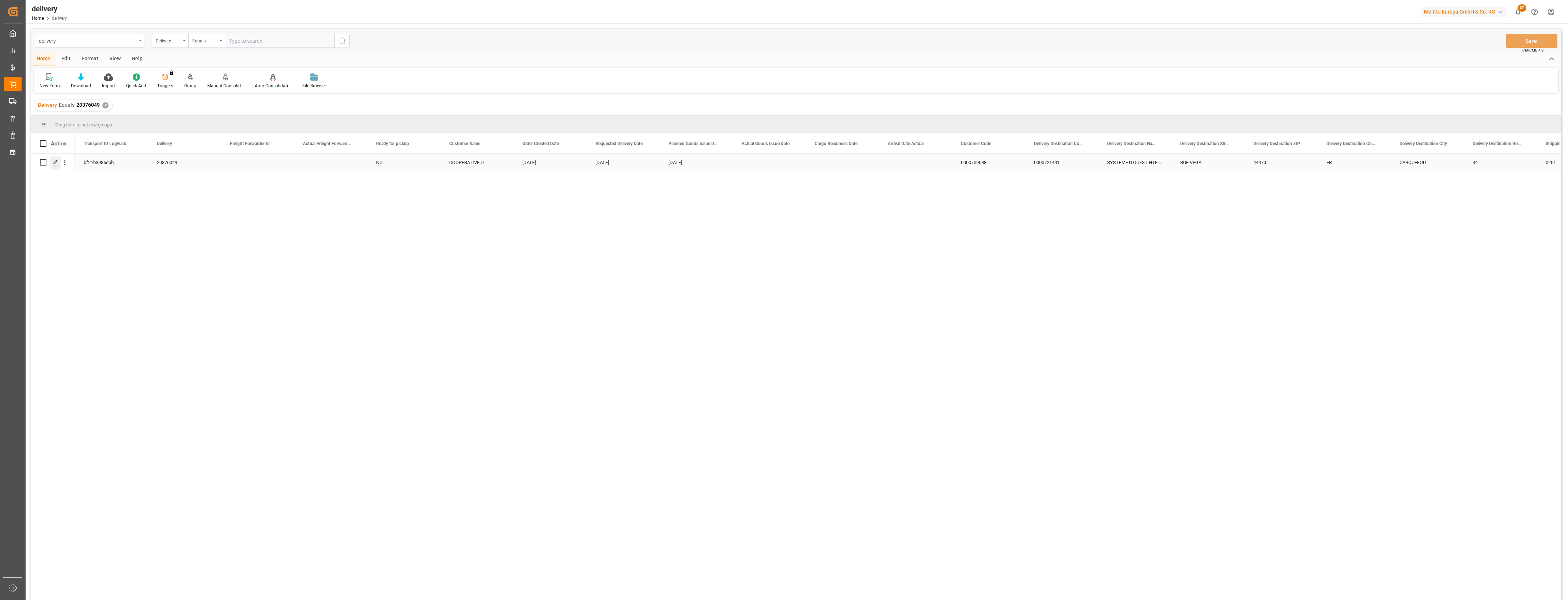
click at [55, 164] on polygon "Press SPACE to select this row." at bounding box center [55, 162] width 4 height 4
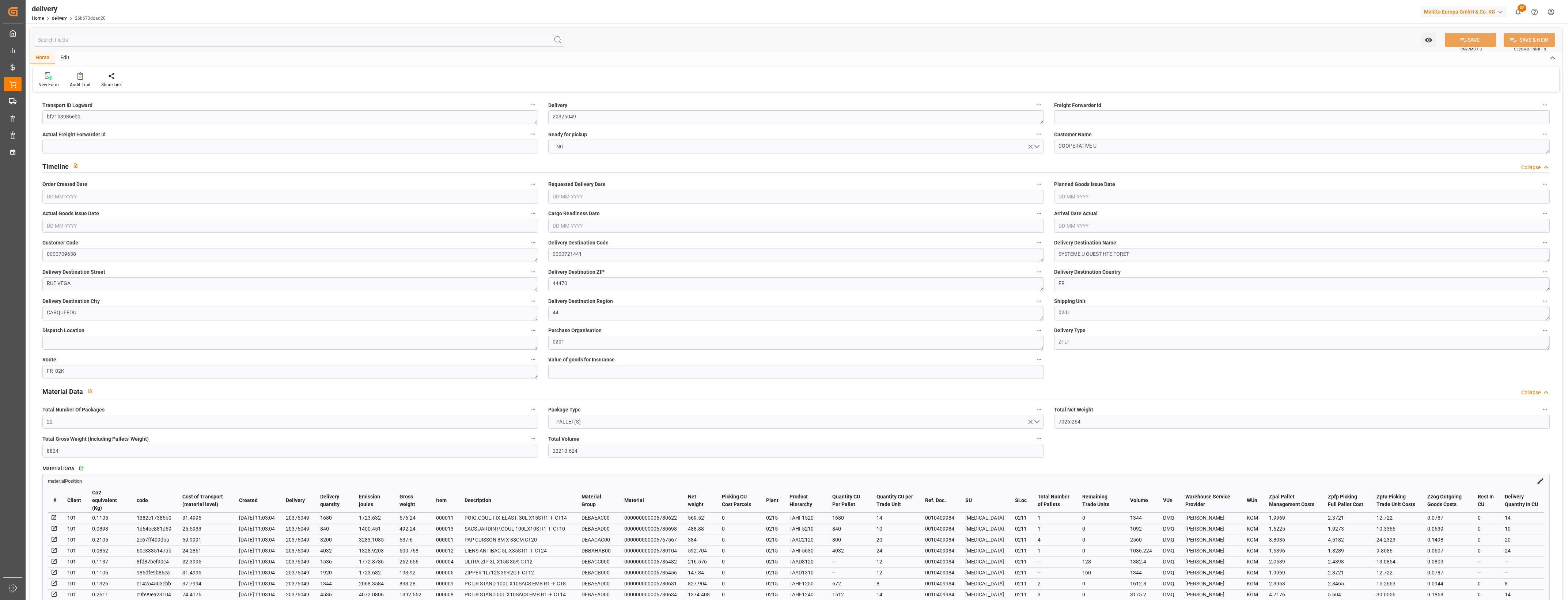
type input "[DATE]"
type input "[DATE] 11:02"
click at [1039, 147] on button "NO" at bounding box center [796, 146] width 495 height 14
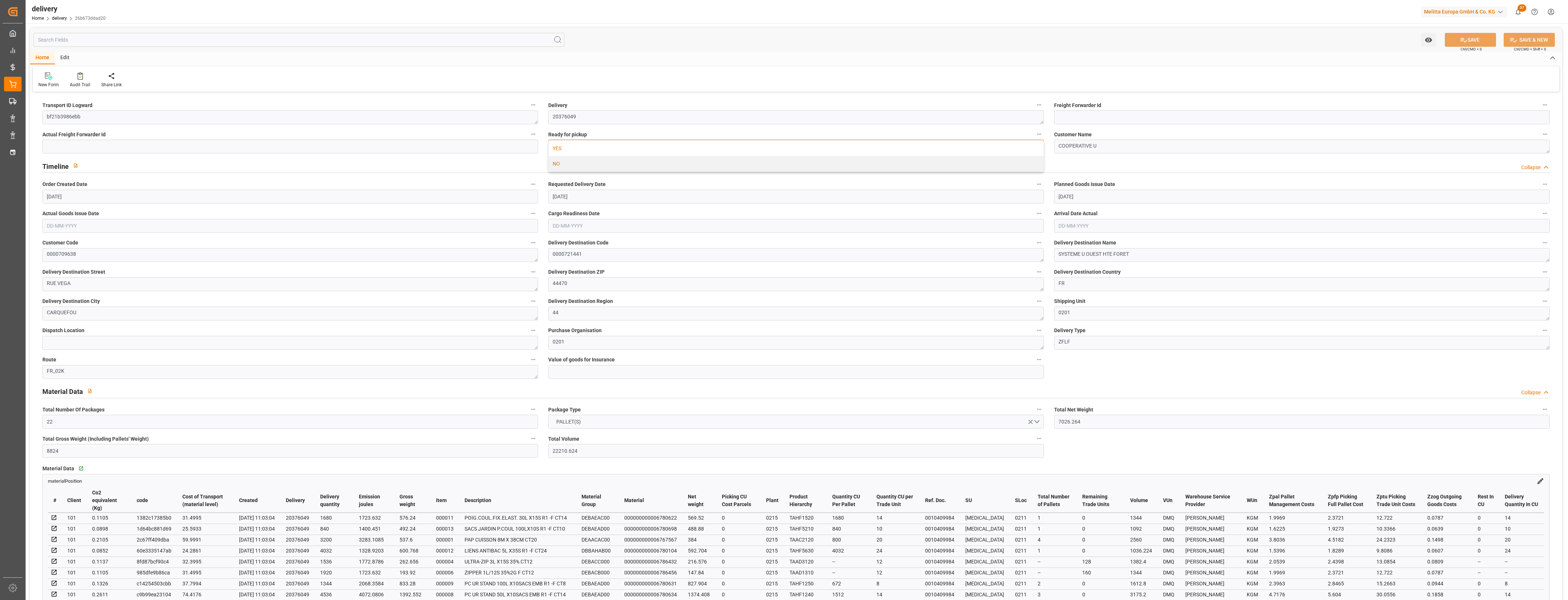
click at [583, 150] on div "YES" at bounding box center [796, 148] width 495 height 15
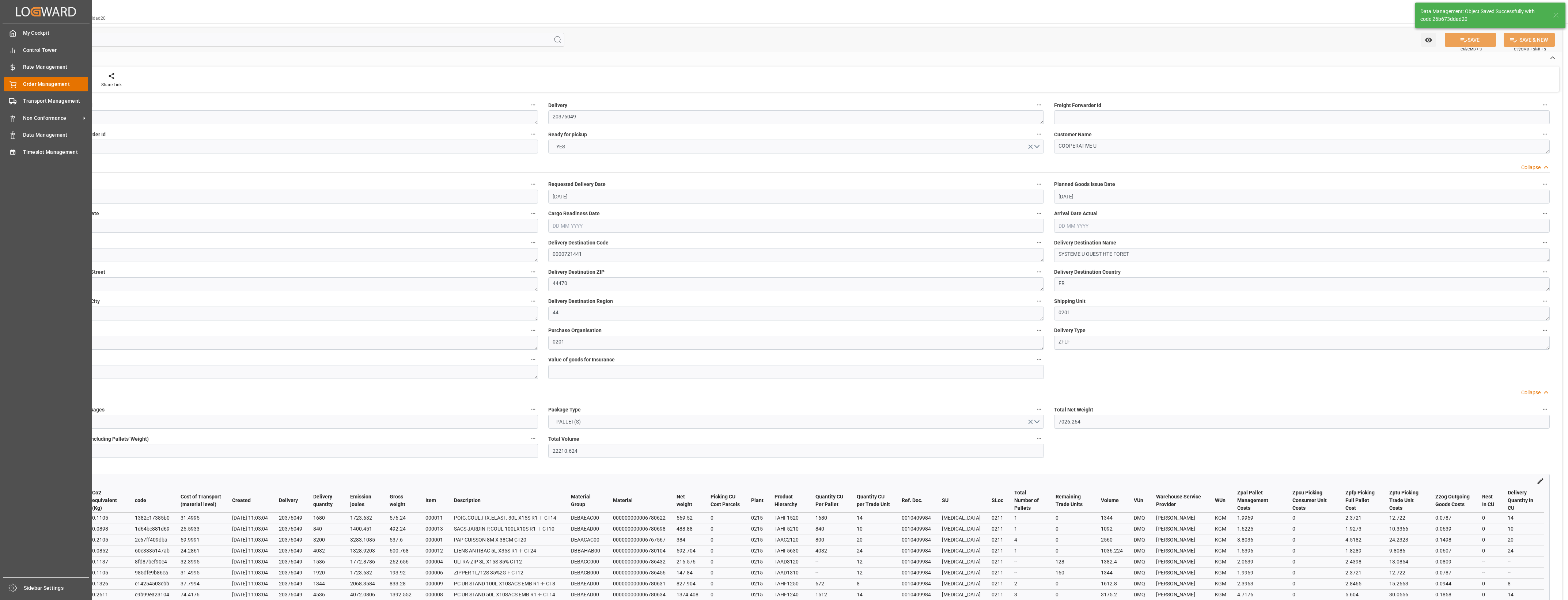
click at [18, 85] on div "Order Management Order Management" at bounding box center [46, 83] width 84 height 14
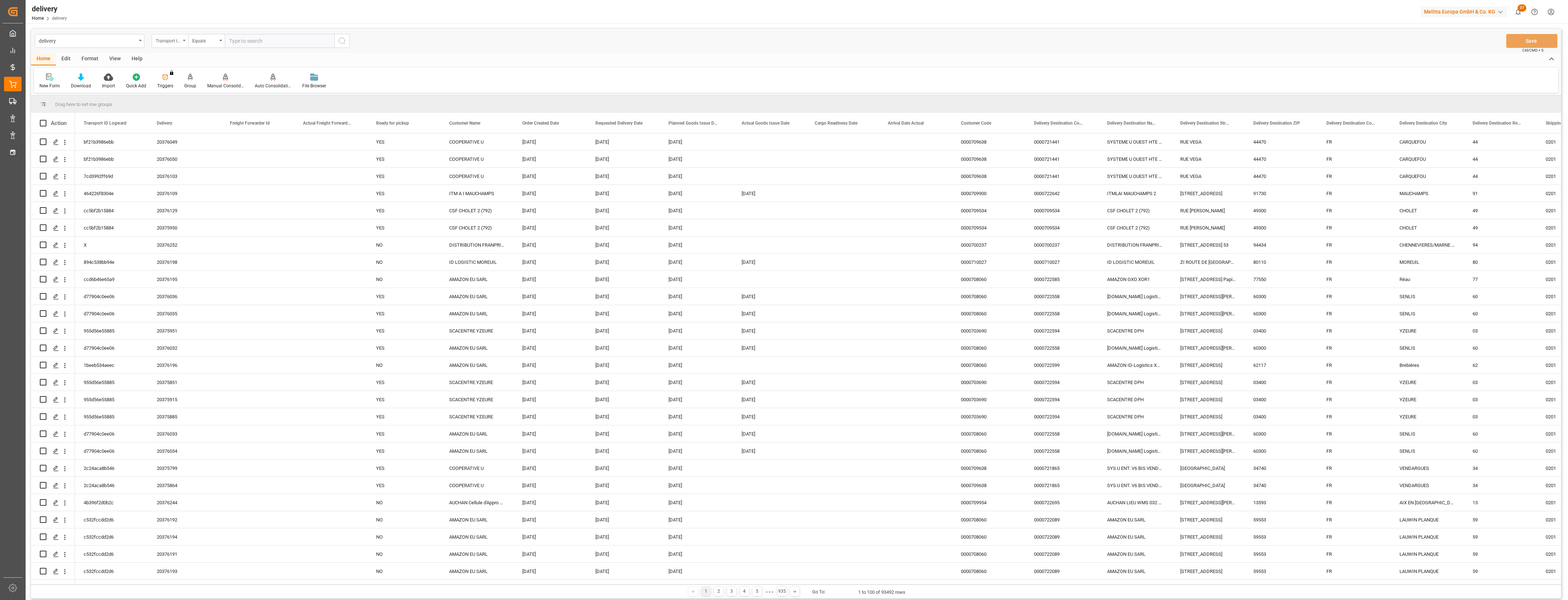
click at [183, 41] on icon "open menu" at bounding box center [184, 40] width 3 height 1
click at [177, 90] on div "Delivery" at bounding box center [206, 89] width 109 height 15
click at [256, 46] on input "text" at bounding box center [279, 41] width 110 height 14
type input "20376048"
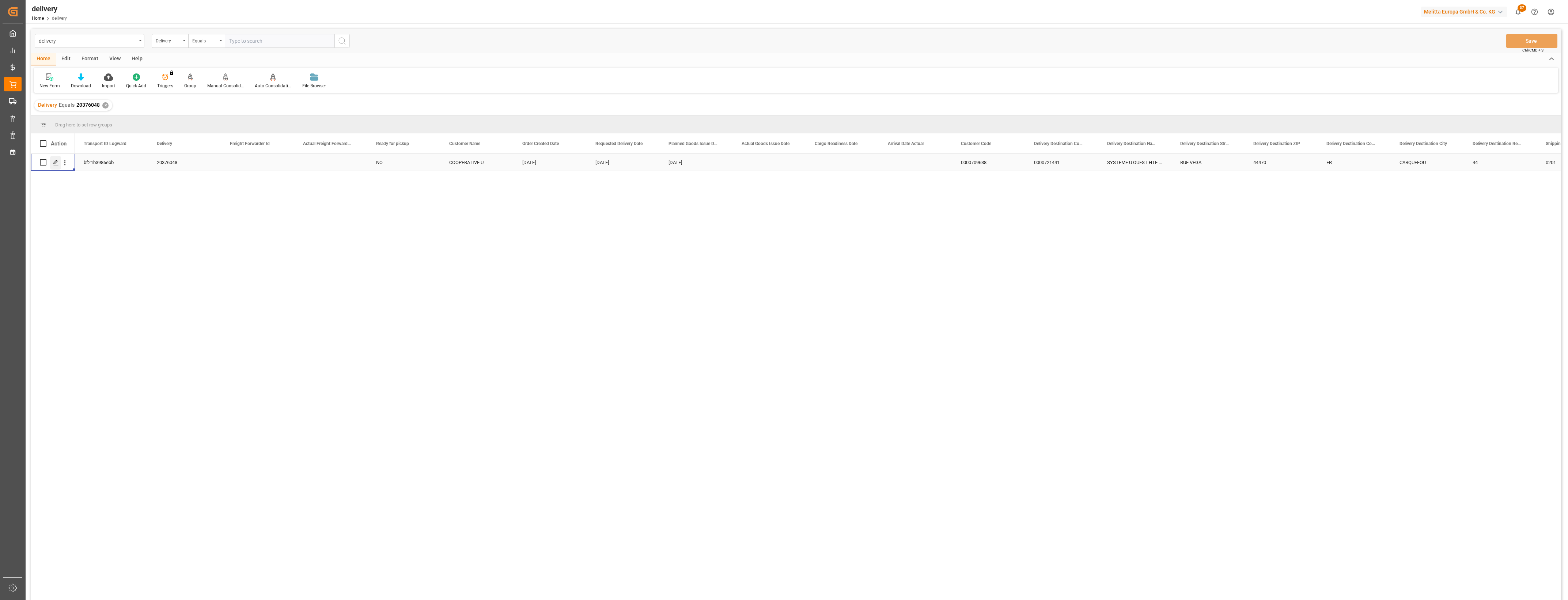
click at [54, 161] on icon "Press SPACE to select this row." at bounding box center [56, 162] width 6 height 6
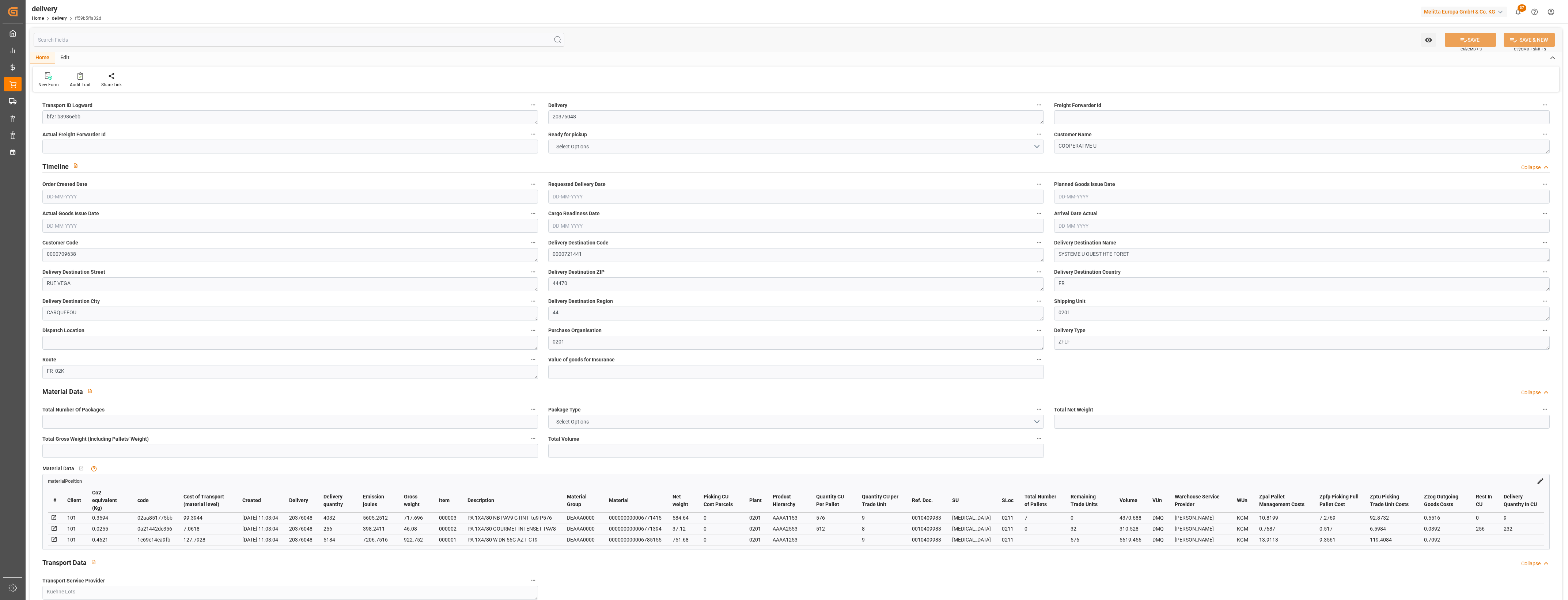
type input "1373.44"
type input "2149.08"
type input "10300.672"
type input "608"
type input "17"
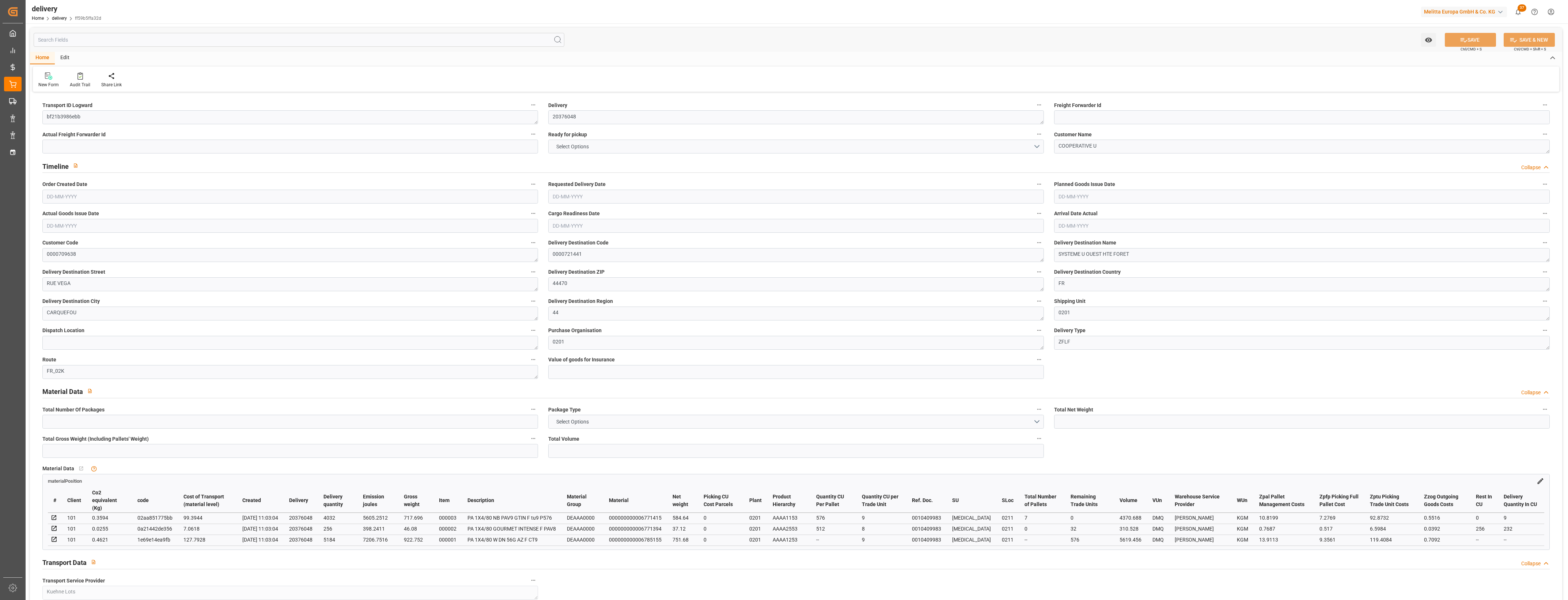
type input "7"
type input "9"
type input "0"
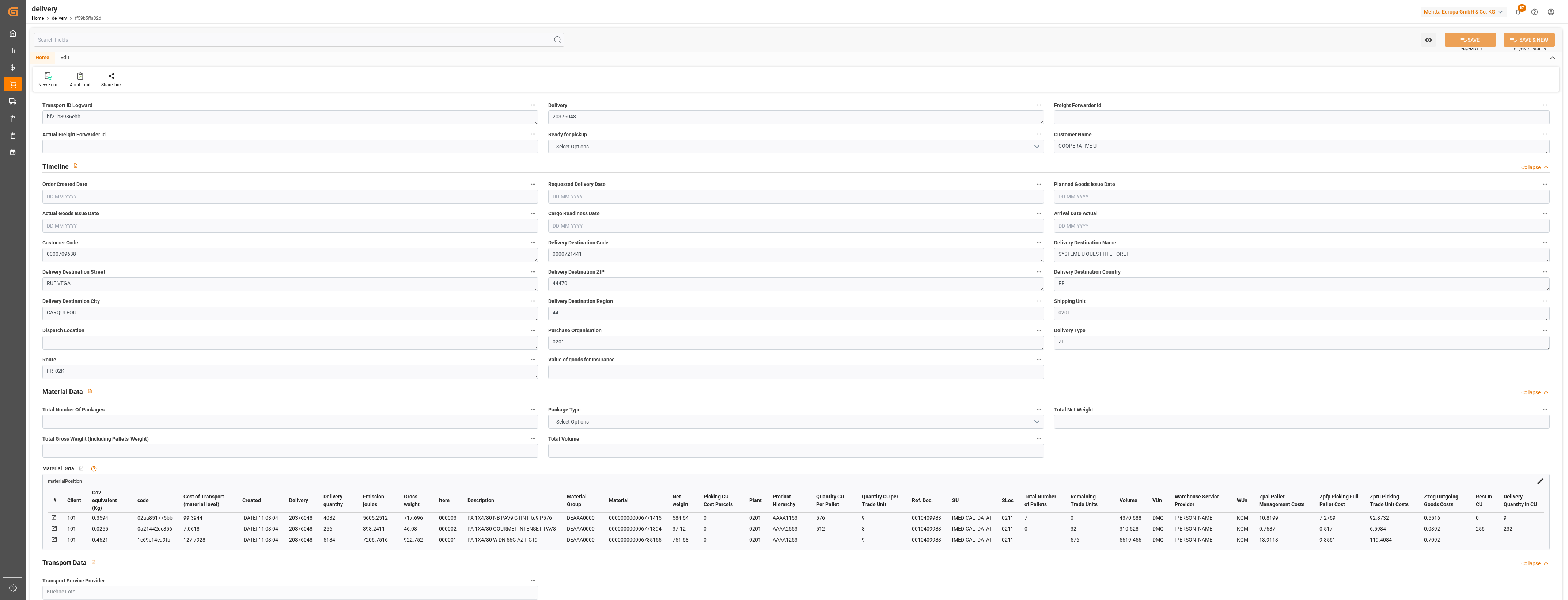
type input "234.249"
type input "17.15"
type input "218.88"
type input "1.5"
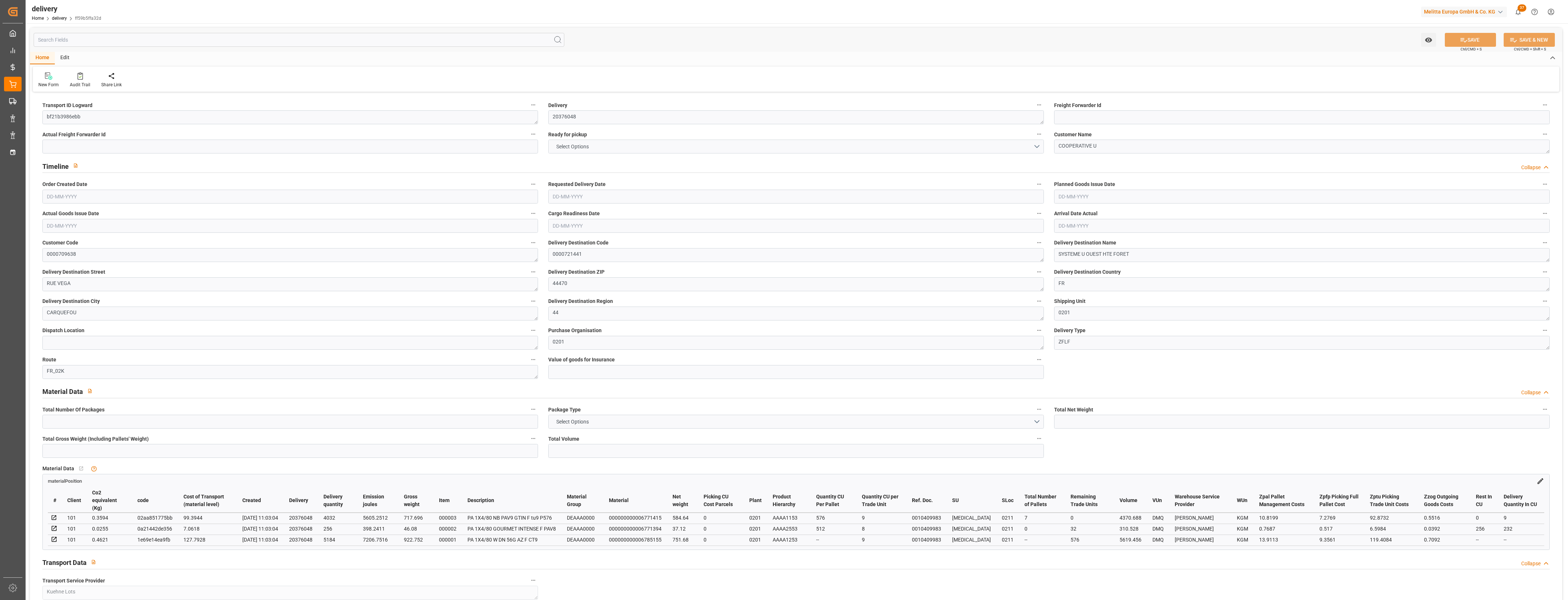
type input "1.3"
type input "0"
type input "25.5"
type input "1686.528"
type input "101"
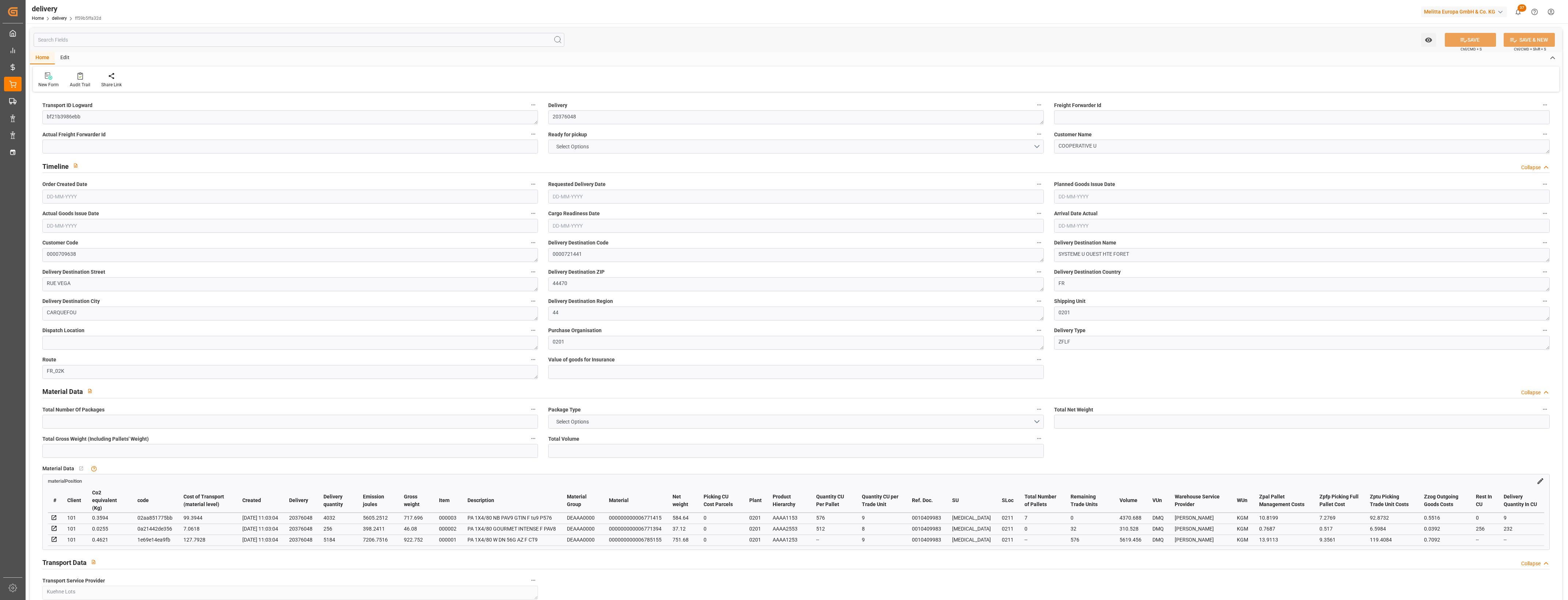
type input "13210.2438"
type input "0.847"
type input "0"
type input "[DATE]"
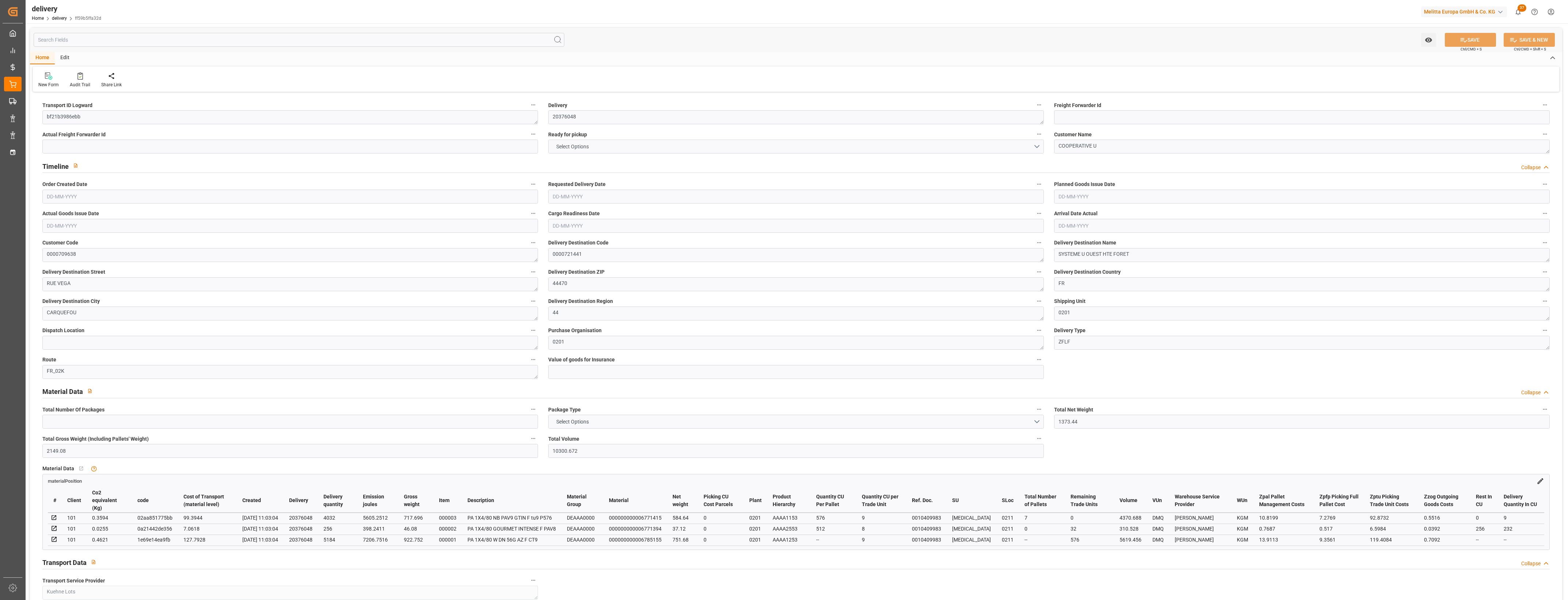
type input "[DATE]"
type input "[DATE] 11:02"
click at [1038, 147] on button "NO" at bounding box center [796, 146] width 495 height 14
click at [564, 149] on div "YES" at bounding box center [796, 148] width 495 height 15
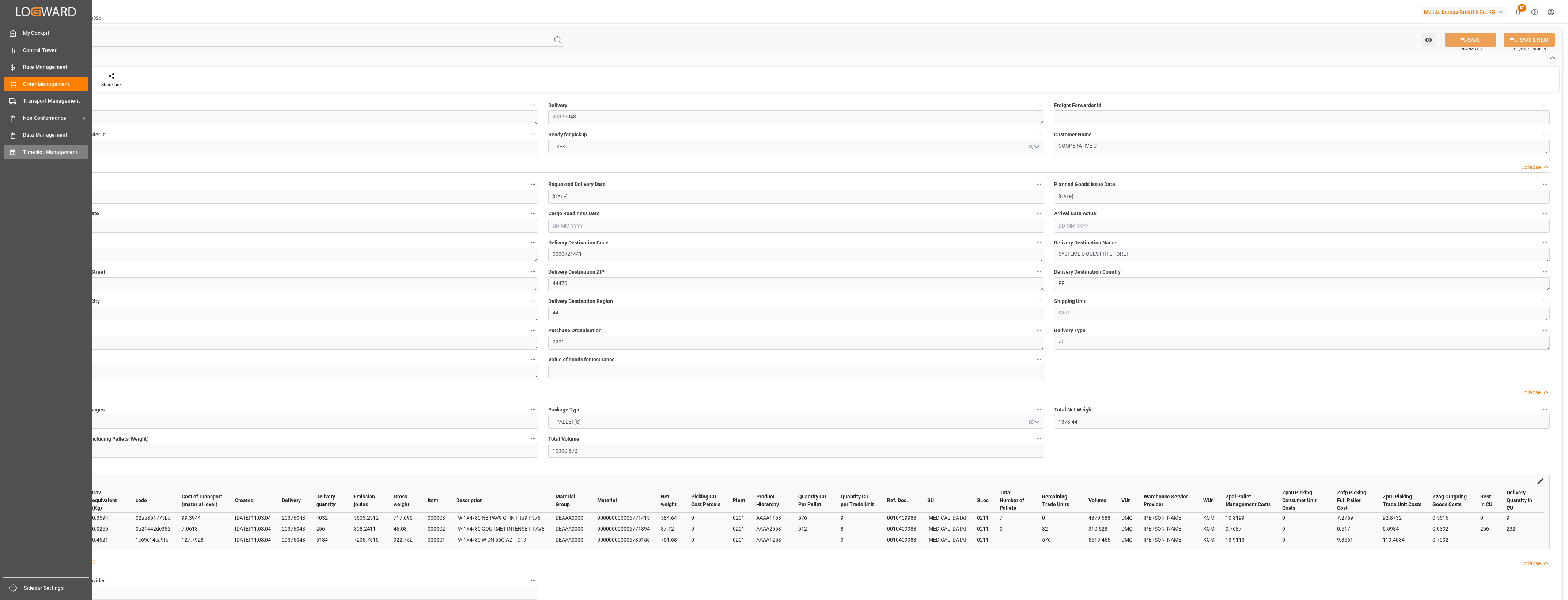
click at [41, 148] on span "Timeslot Management" at bounding box center [55, 152] width 65 height 8
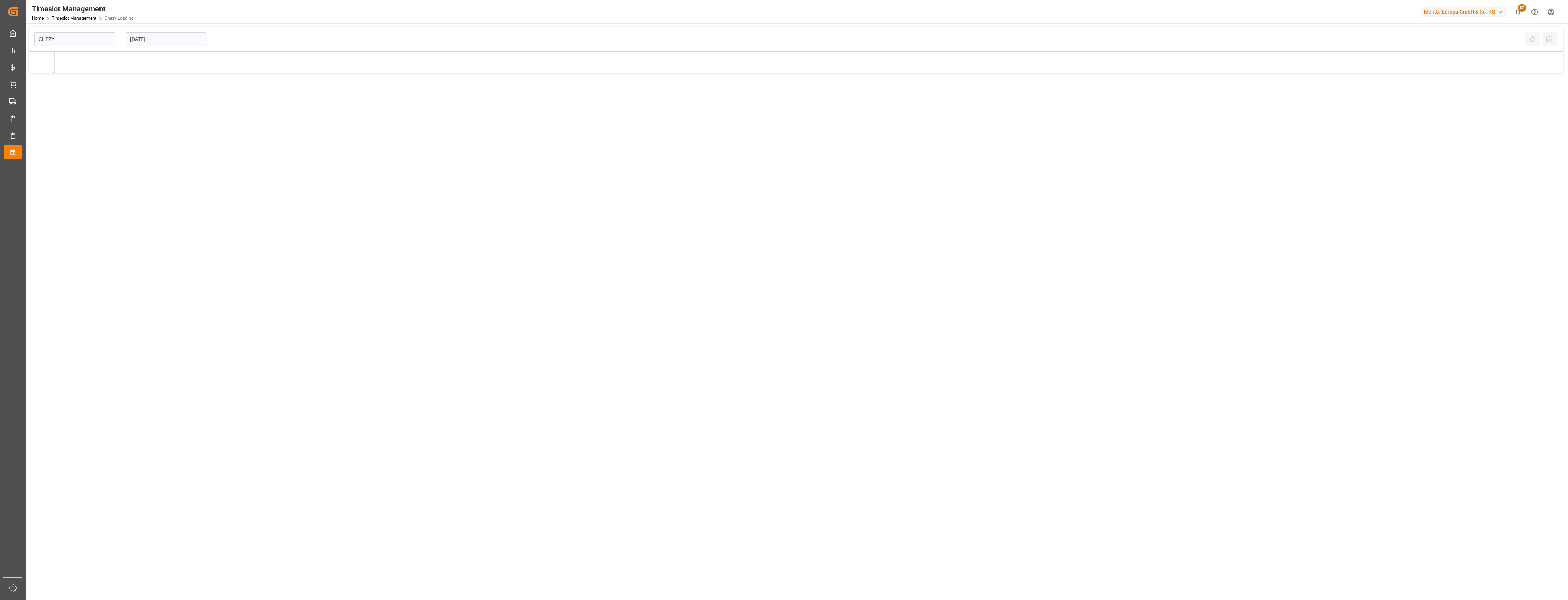
type input "Chezy Loading"
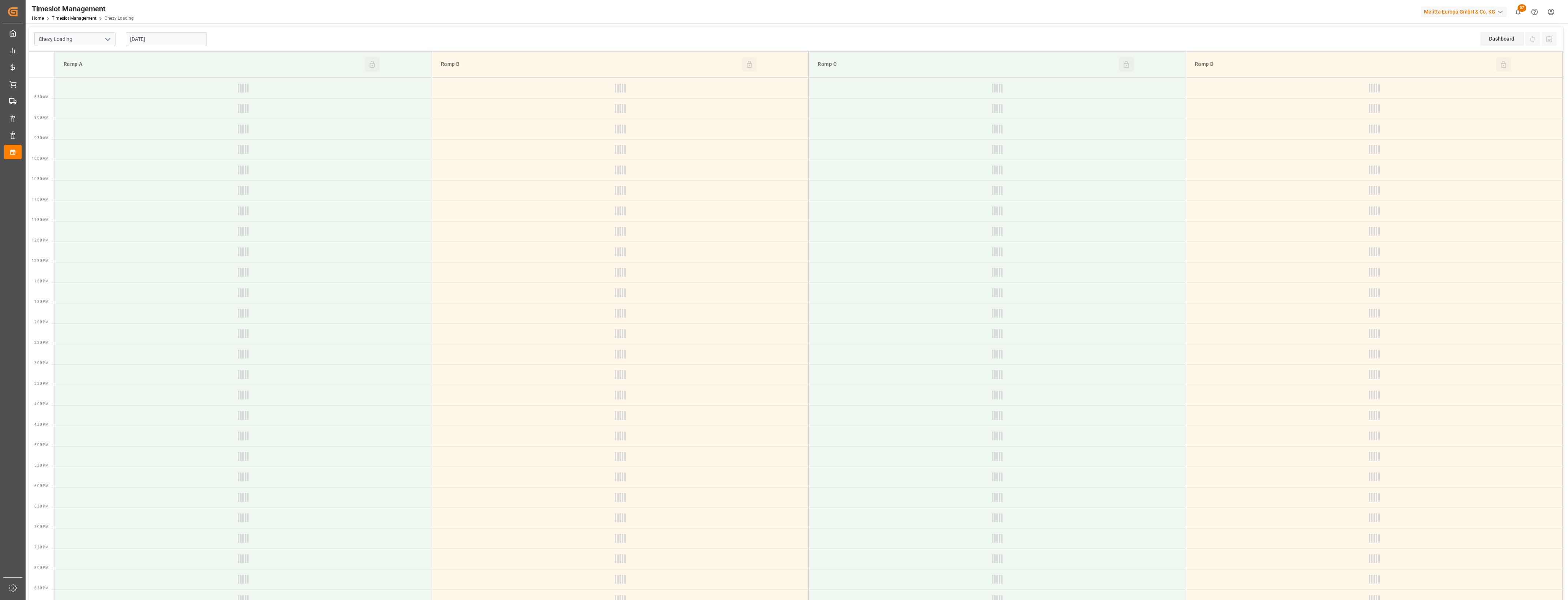
click at [188, 40] on input "[DATE]" at bounding box center [166, 39] width 81 height 14
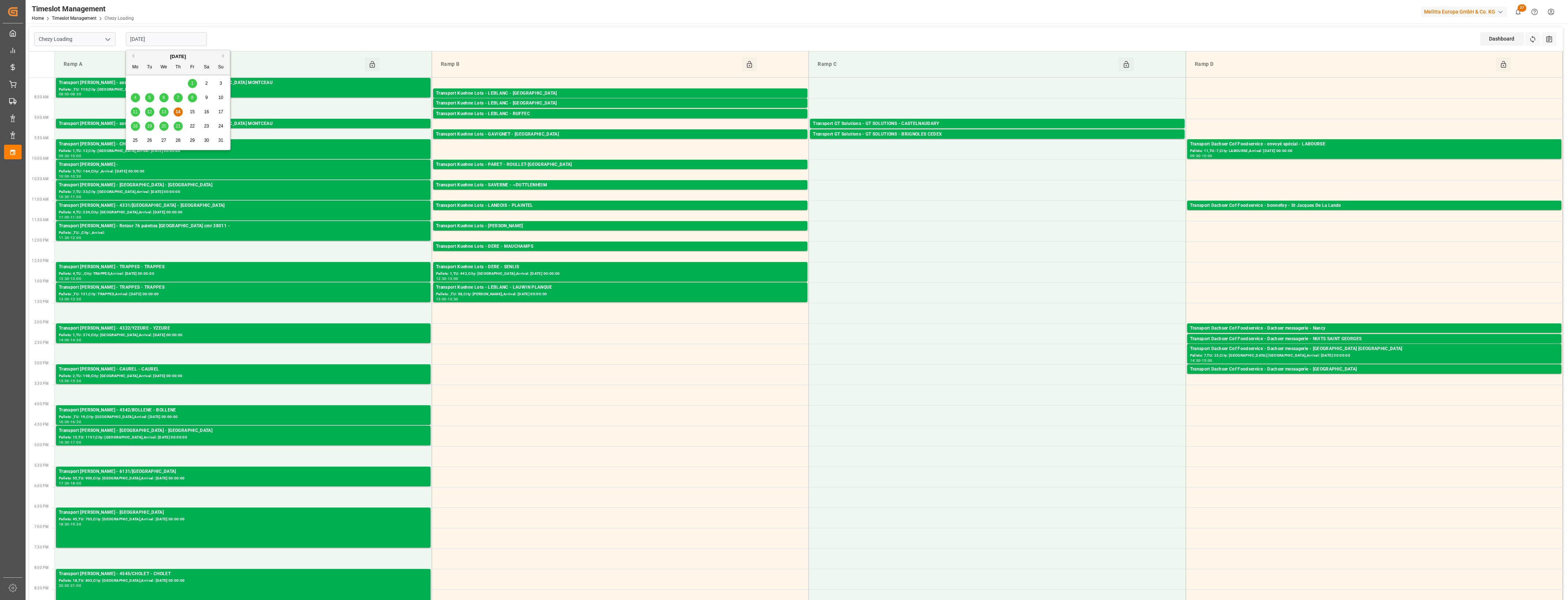
click at [138, 125] on div "18" at bounding box center [135, 127] width 9 height 9
type input "[DATE]"
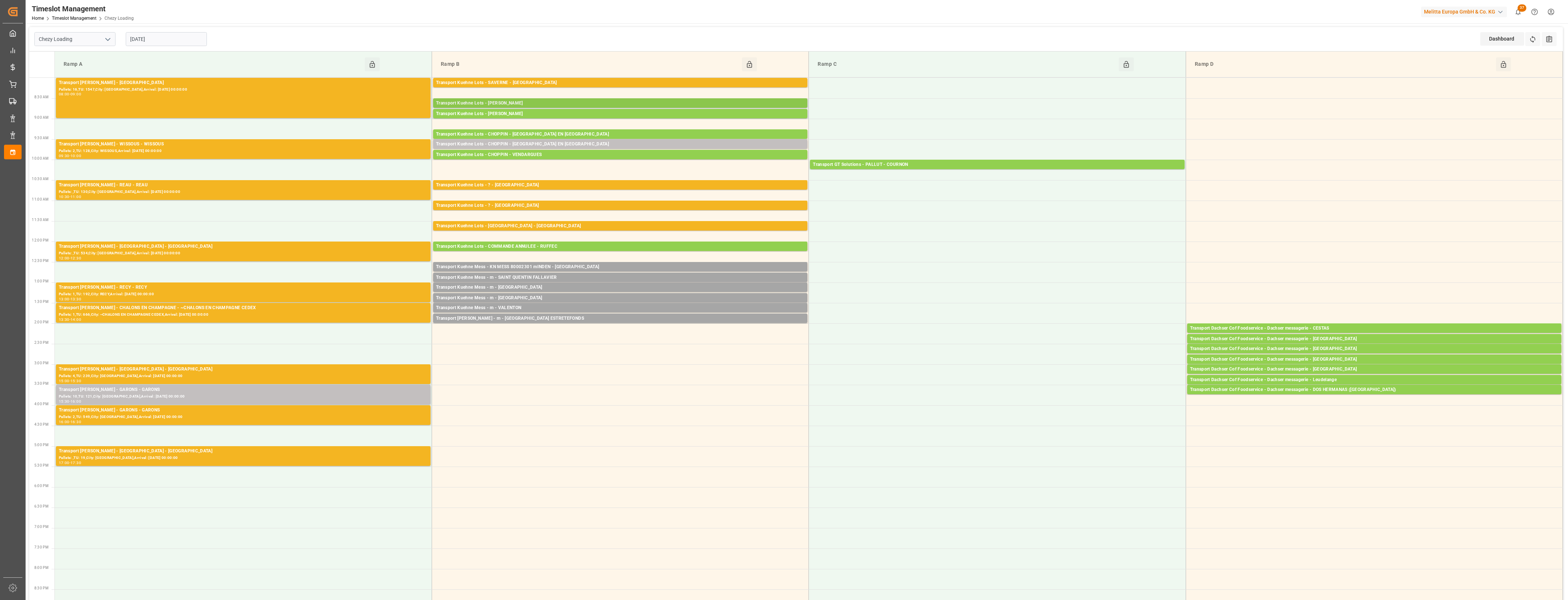
click at [538, 103] on div "Transport Kuehne Lots - [PERSON_NAME]" at bounding box center [620, 103] width 368 height 7
click at [844, 134] on button "Open" at bounding box center [849, 136] width 51 height 9
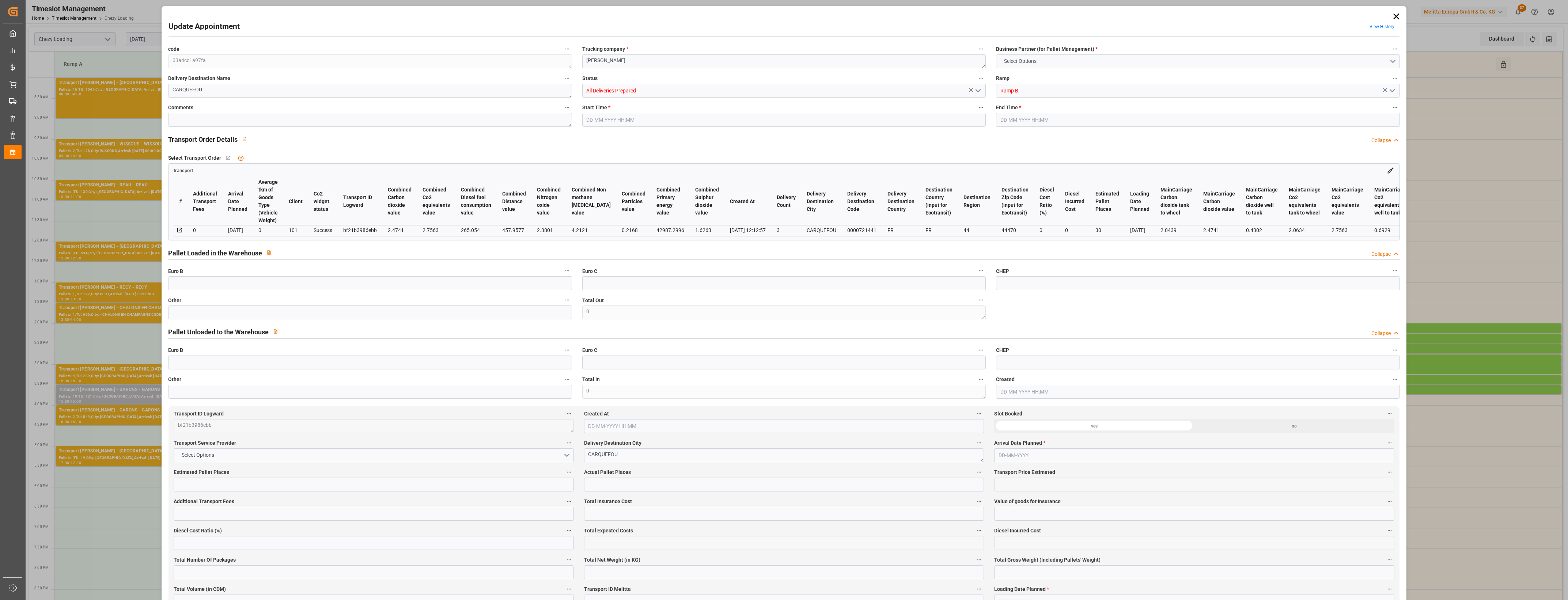
type input "30"
type input "780.83"
type input "0"
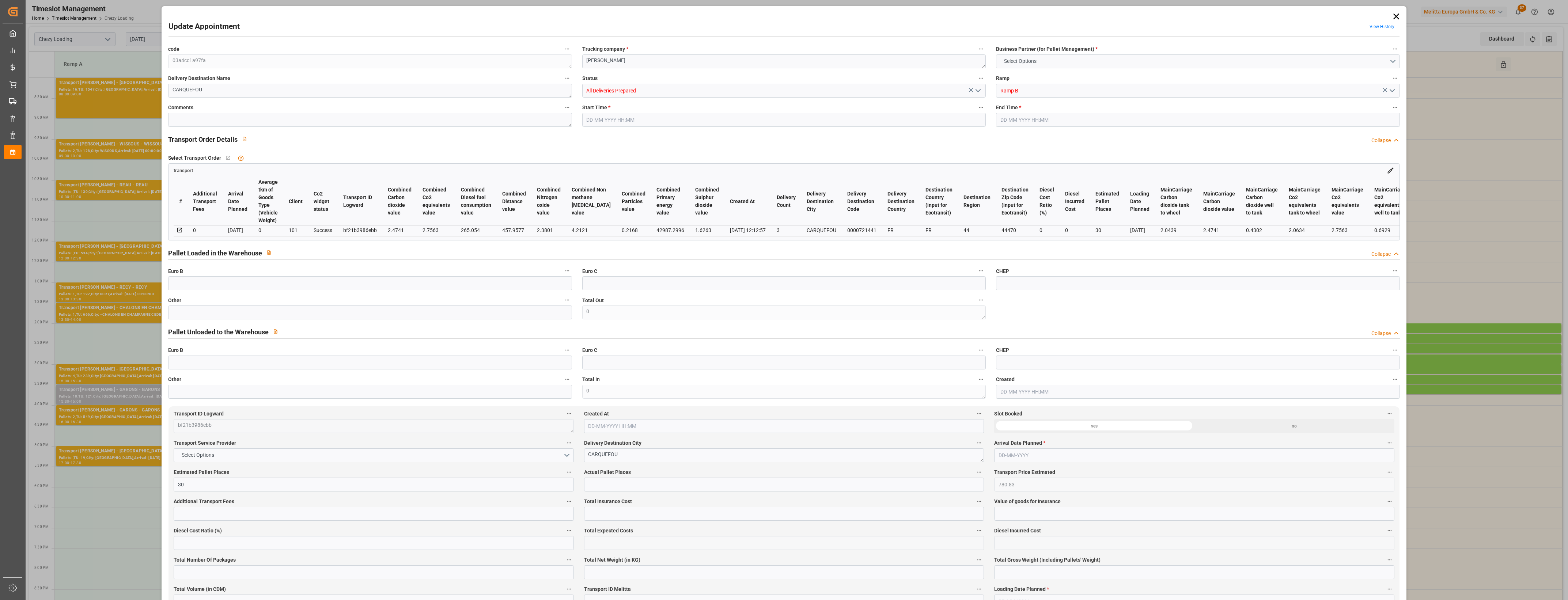
type input "780.83"
type input "0"
type input "22"
type input "9091.864"
type input "11767.08"
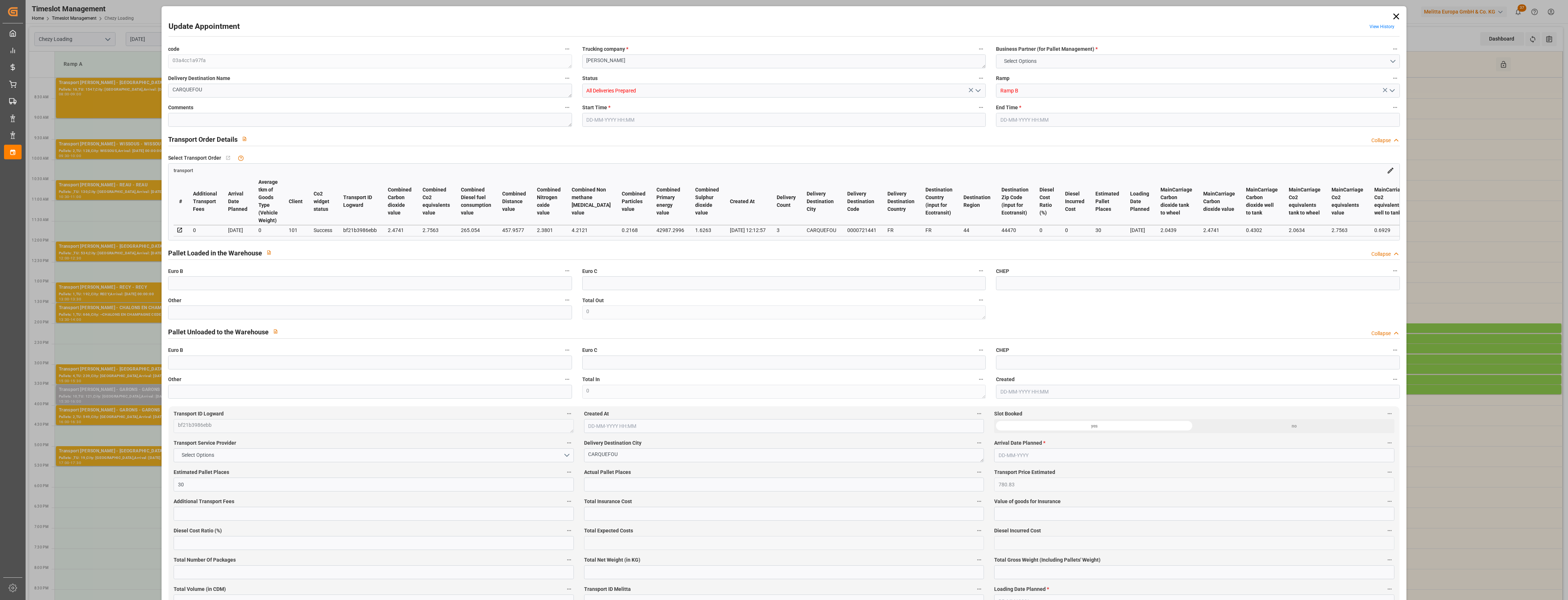
type input "33519.296"
type input "44"
type input "24"
type input "1192"
type input "40"
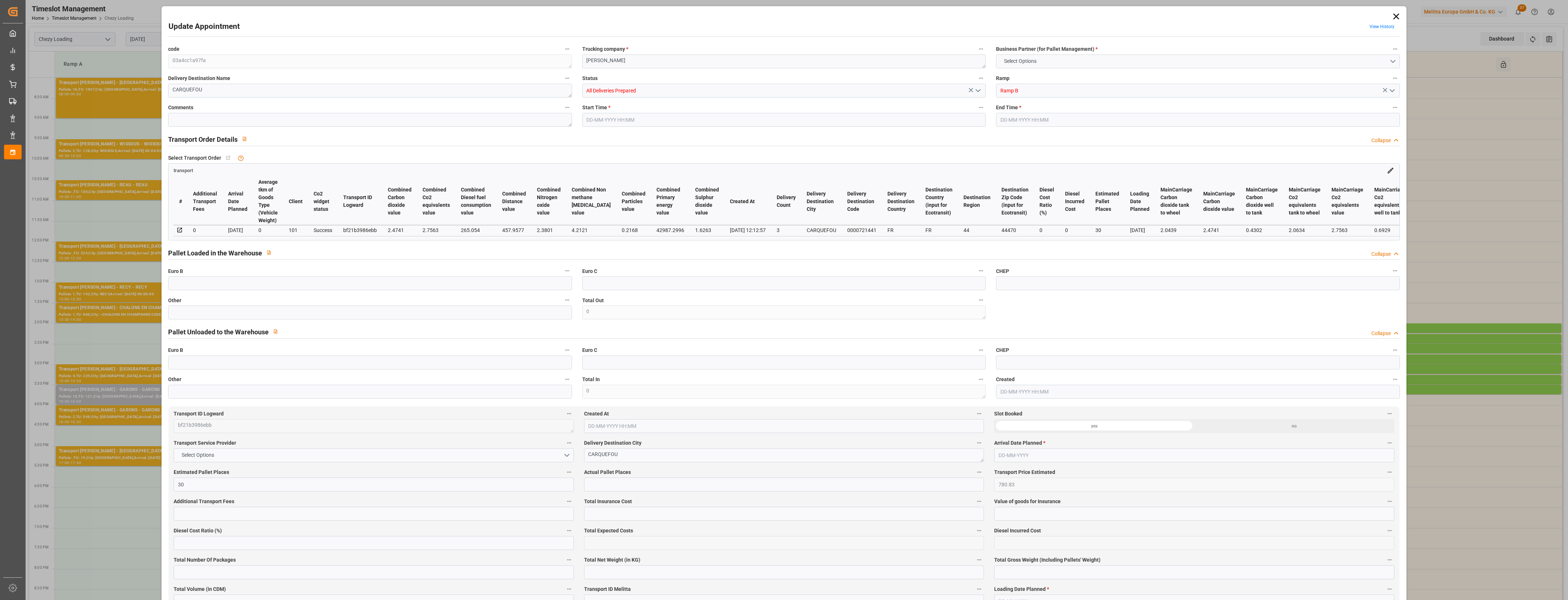
type input "101"
type input "10310.568"
type input "0"
type input "4710.8598"
type input "0"
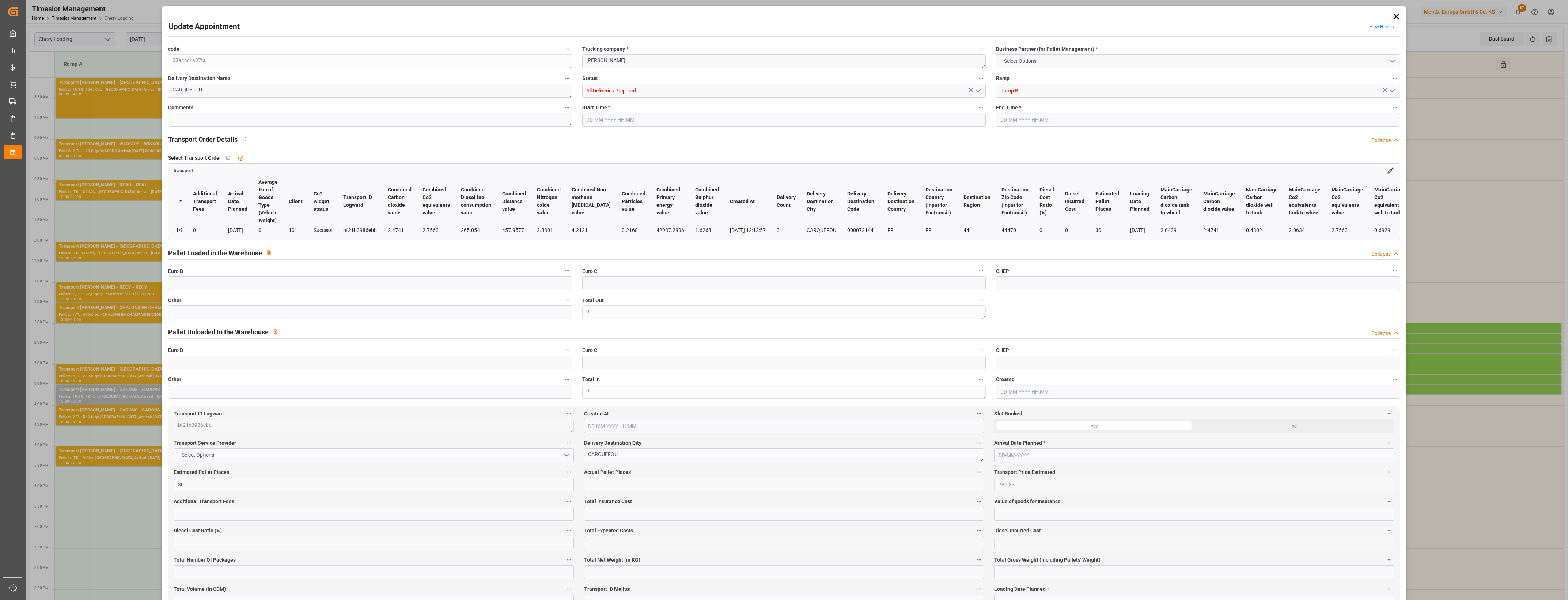
type input "0"
type input "21"
type input "35"
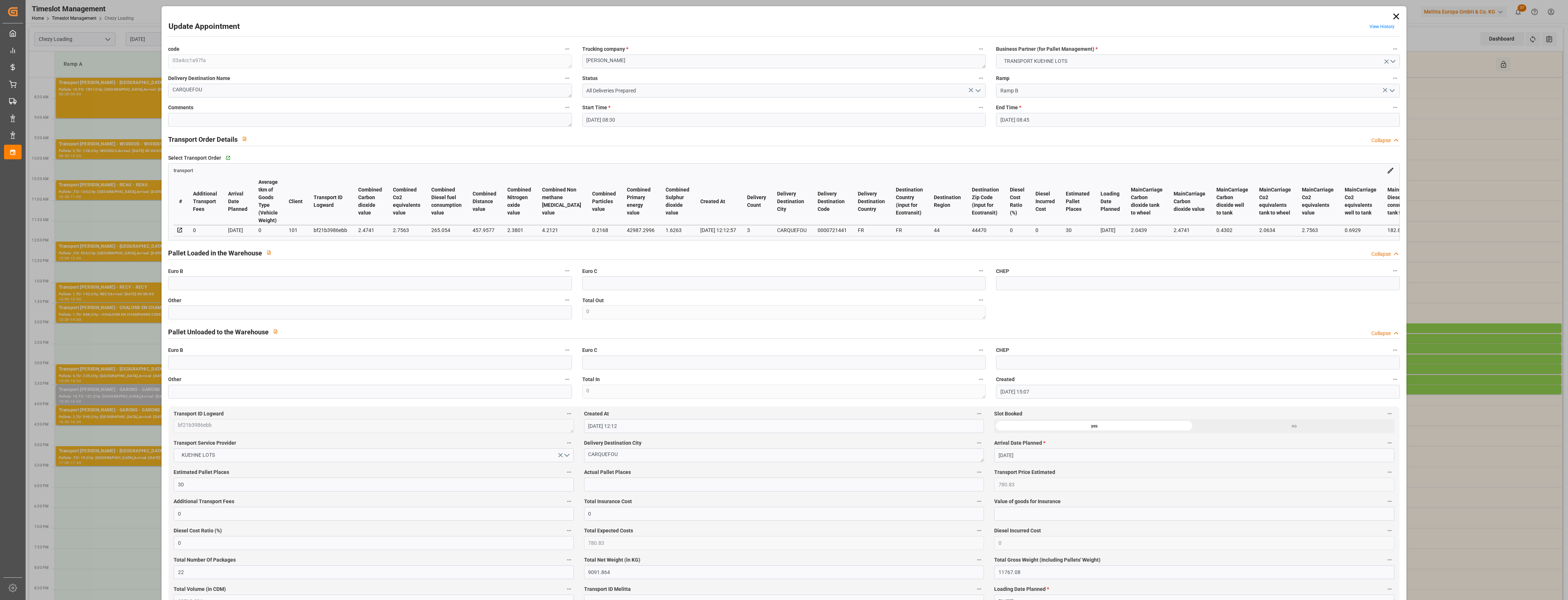
type input "[DATE] 08:30"
type input "[DATE] 08:45"
type input "[DATE] 15:07"
type input "[DATE] 12:12"
type input "[DATE]"
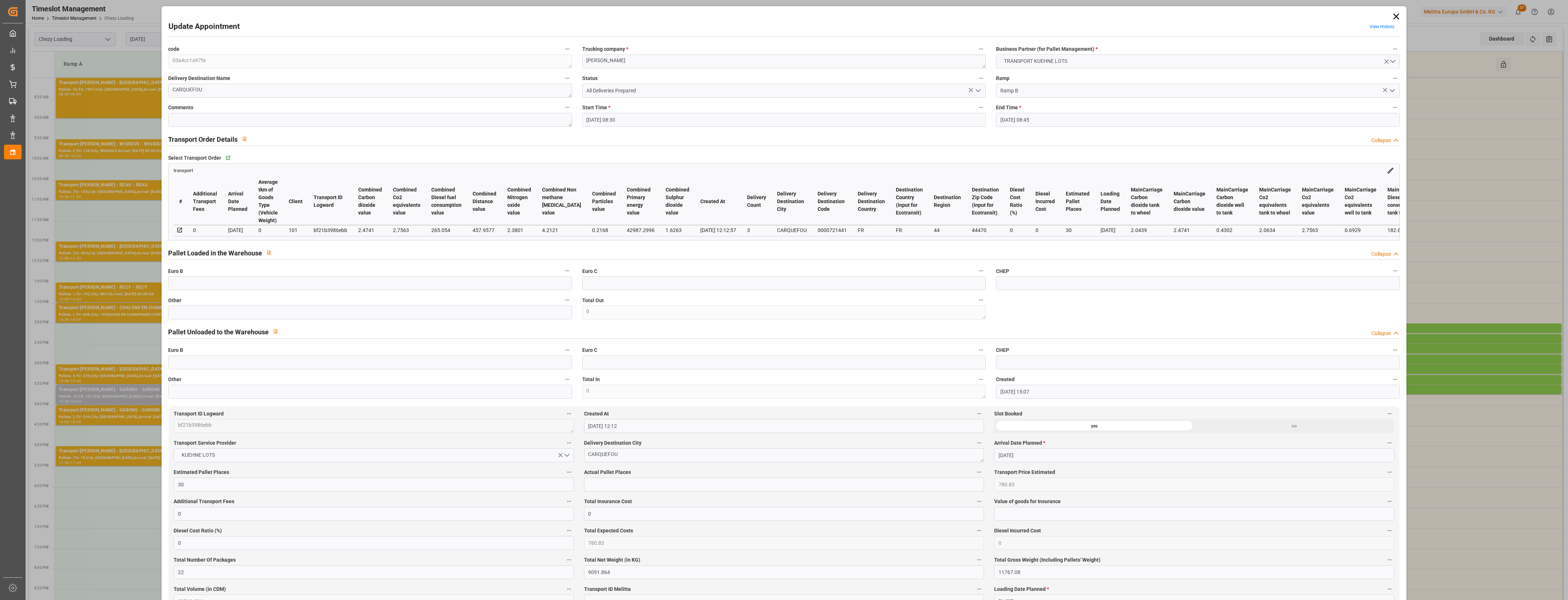
type input "[DATE]"
click at [1393, 16] on icon at bounding box center [1396, 16] width 6 height 6
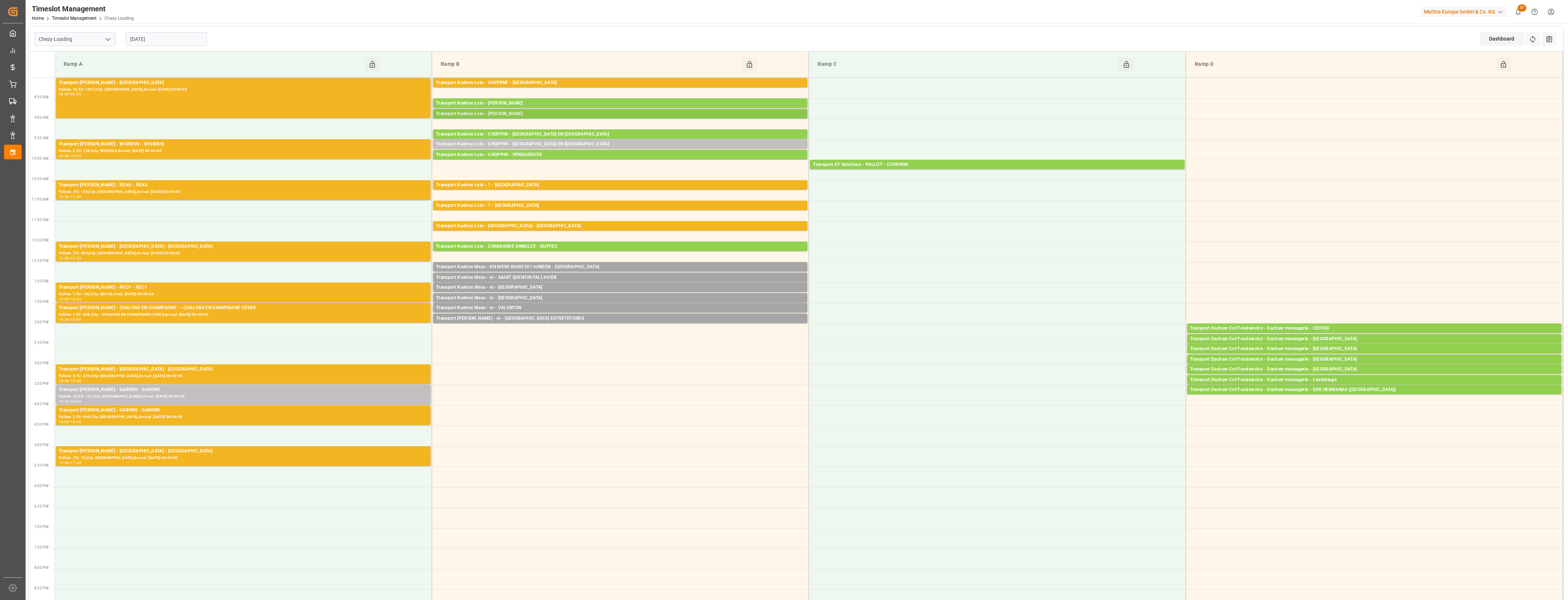
click at [543, 116] on div "Transport Kuehne Lots - [PERSON_NAME]" at bounding box center [620, 114] width 368 height 7
click at [839, 134] on button "Open" at bounding box center [849, 136] width 51 height 9
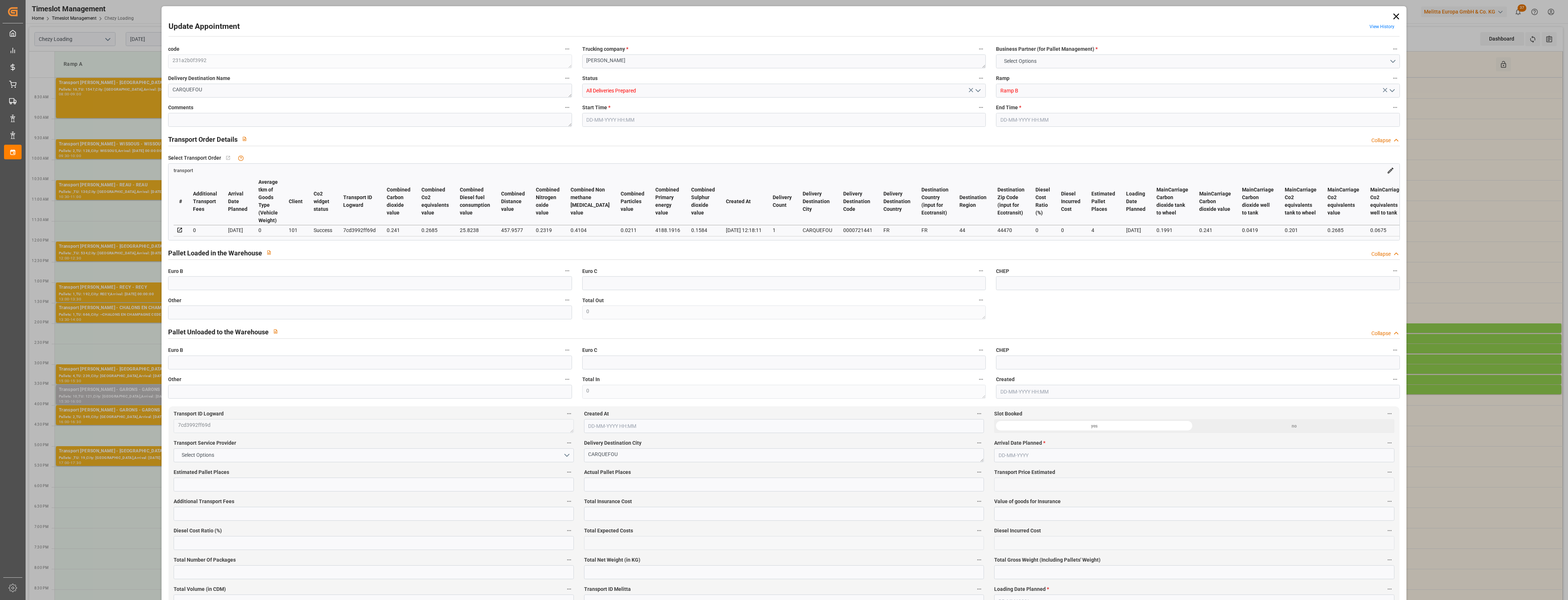
type input "4"
type input "249.42"
type input "0"
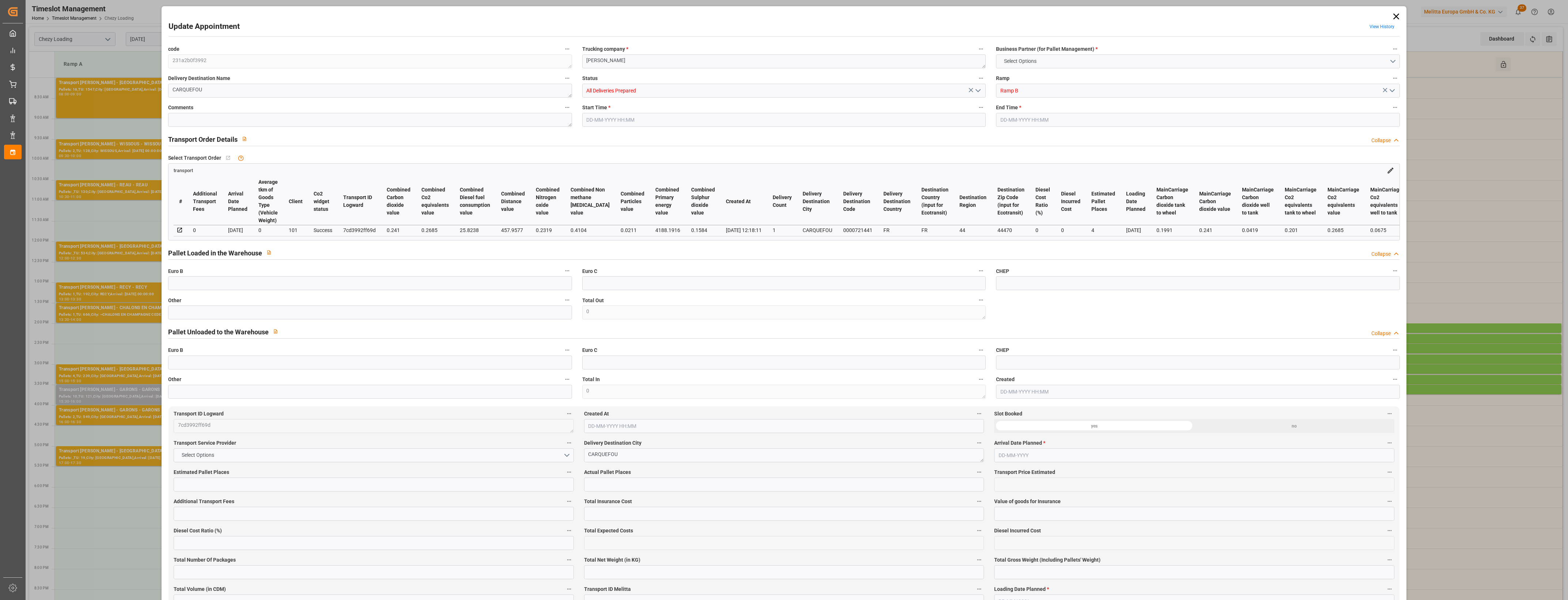
type input "249.42"
type input "0"
type input "652.032"
type input "1165"
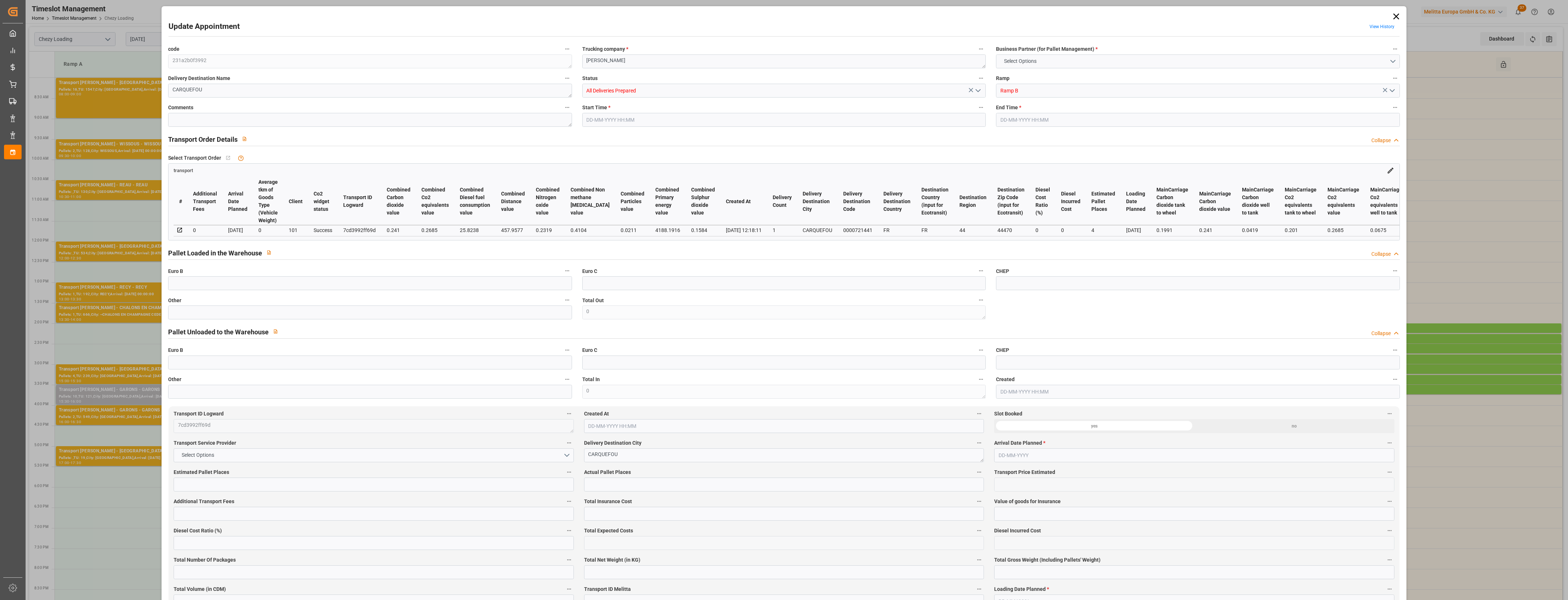
type input "4608"
type input "44"
type input "0"
type input "296"
type input "4"
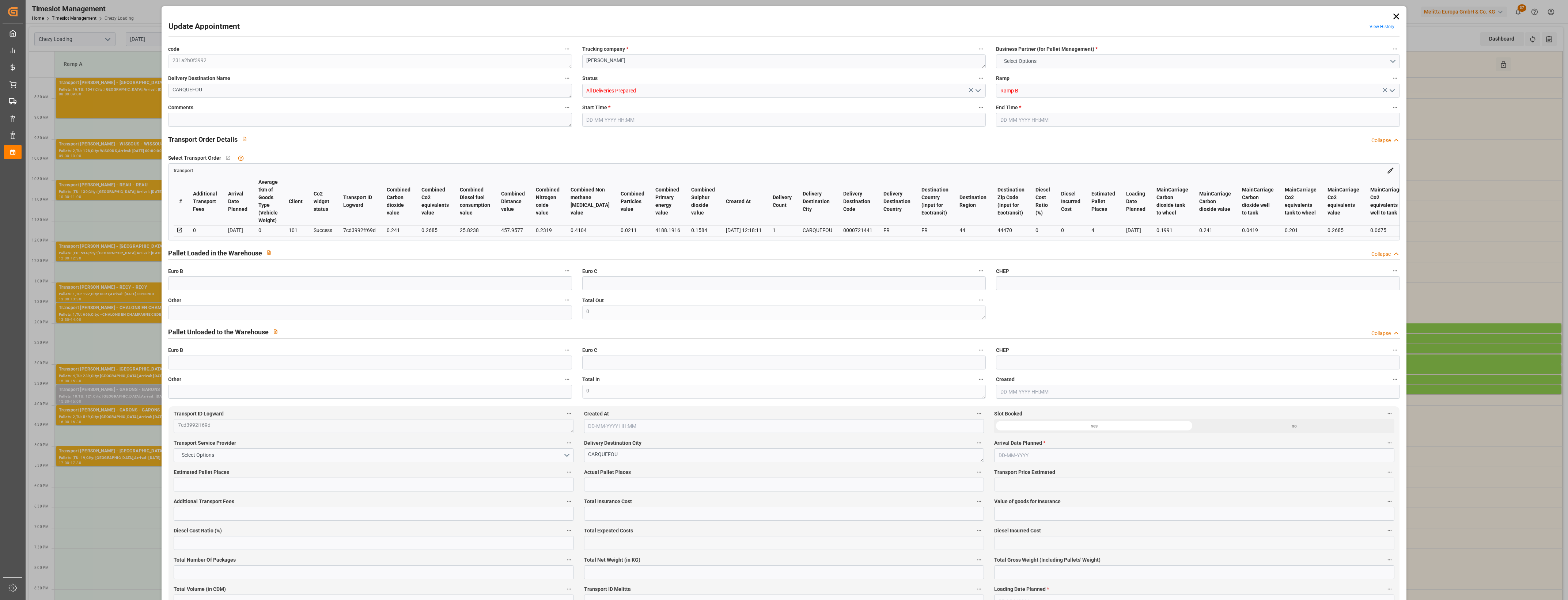
type input "101"
type input "1004.544"
type input "0"
type input "4710.8598"
type input "0"
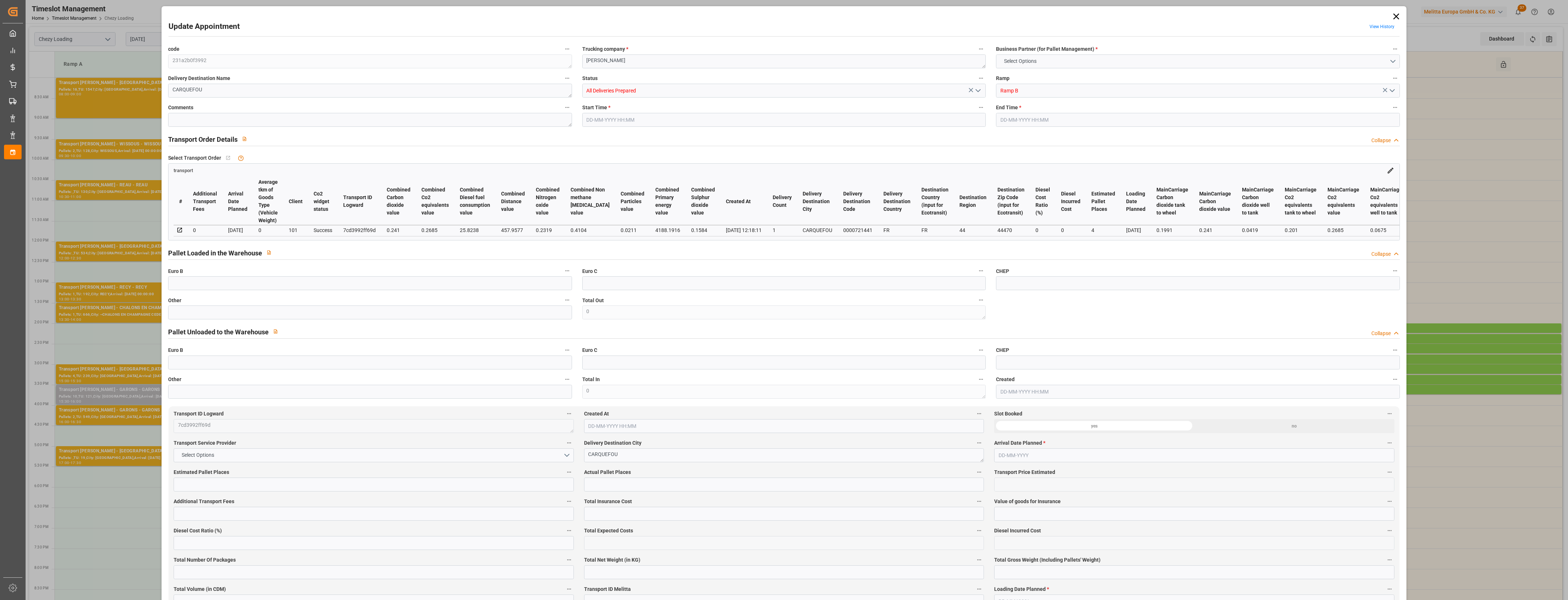
type input "0"
type input "21"
type input "35"
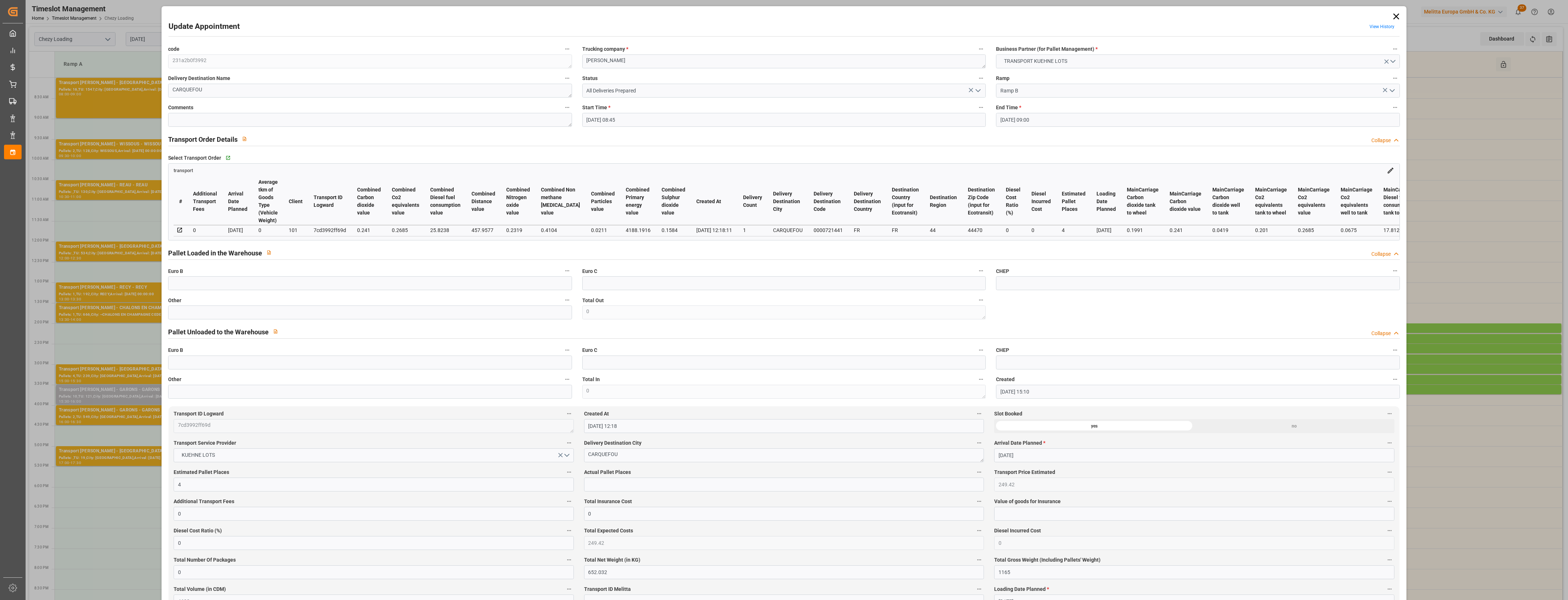
type input "[DATE] 08:45"
type input "[DATE] 09:00"
type input "[DATE] 15:10"
type input "[DATE] 12:18"
type input "[DATE]"
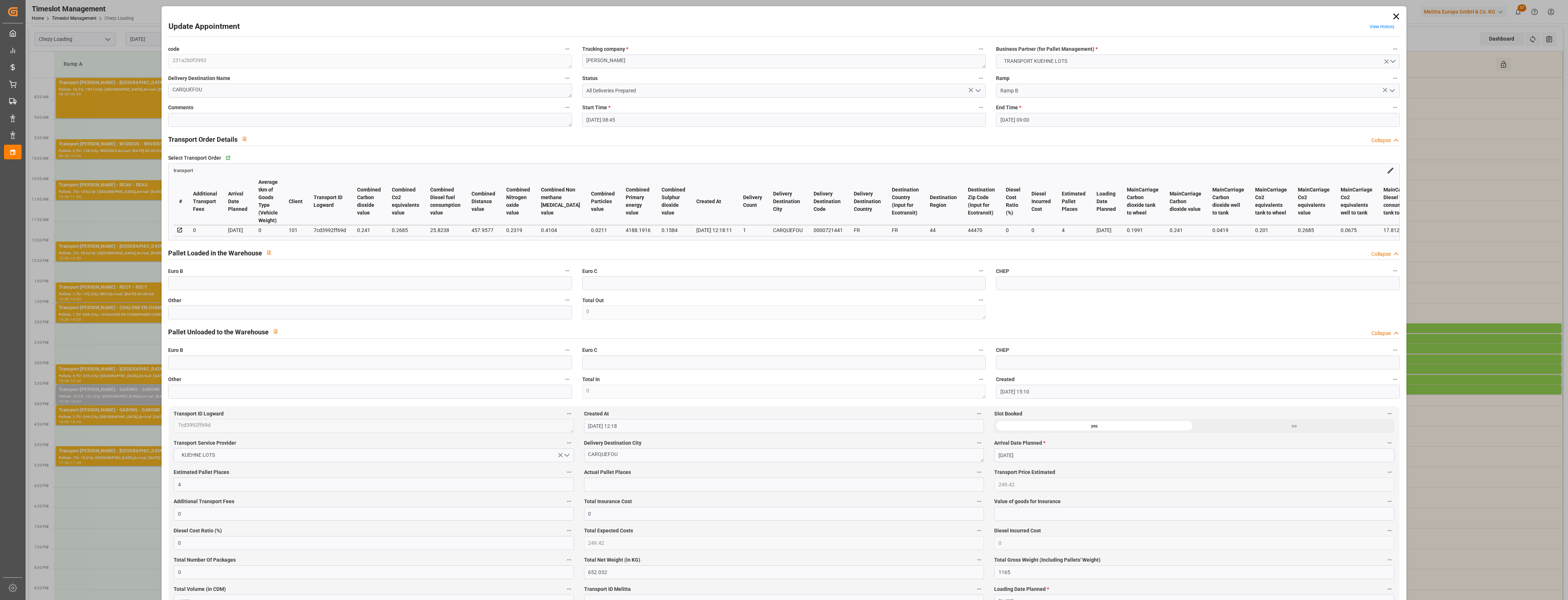
type input "[DATE]"
click at [1394, 16] on icon at bounding box center [1396, 16] width 6 height 6
